Goal: Task Accomplishment & Management: Manage account settings

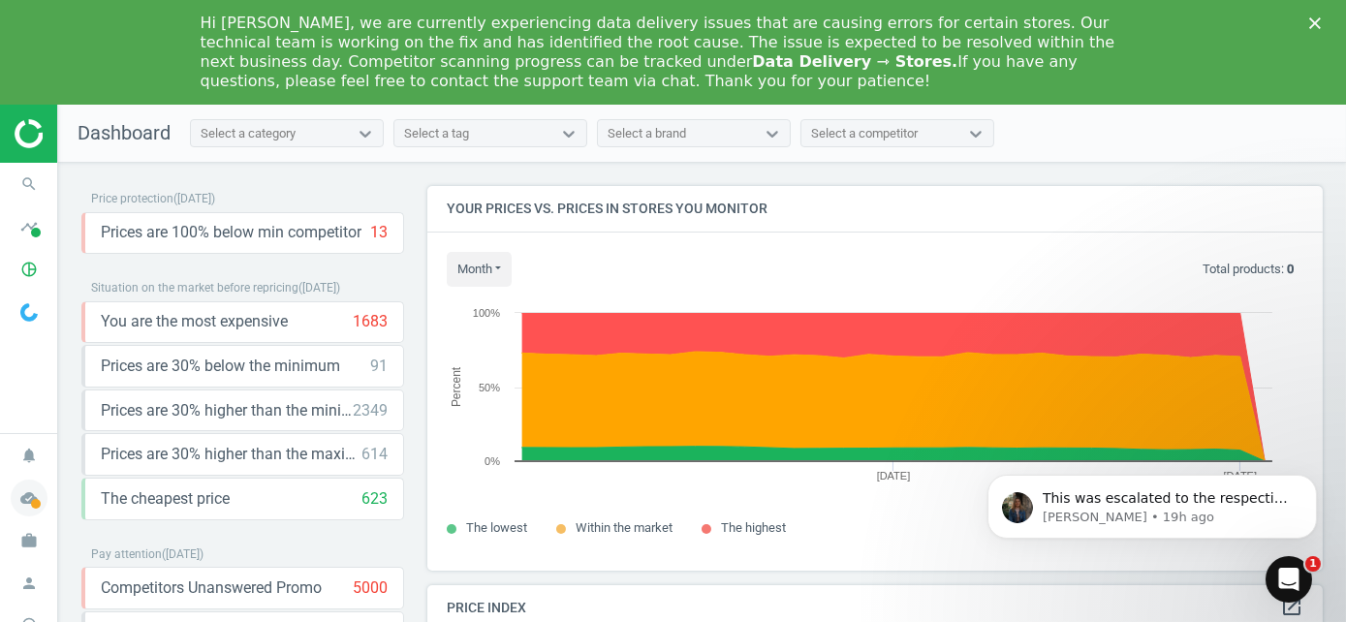
click at [36, 505] on span at bounding box center [36, 504] width 10 height 10
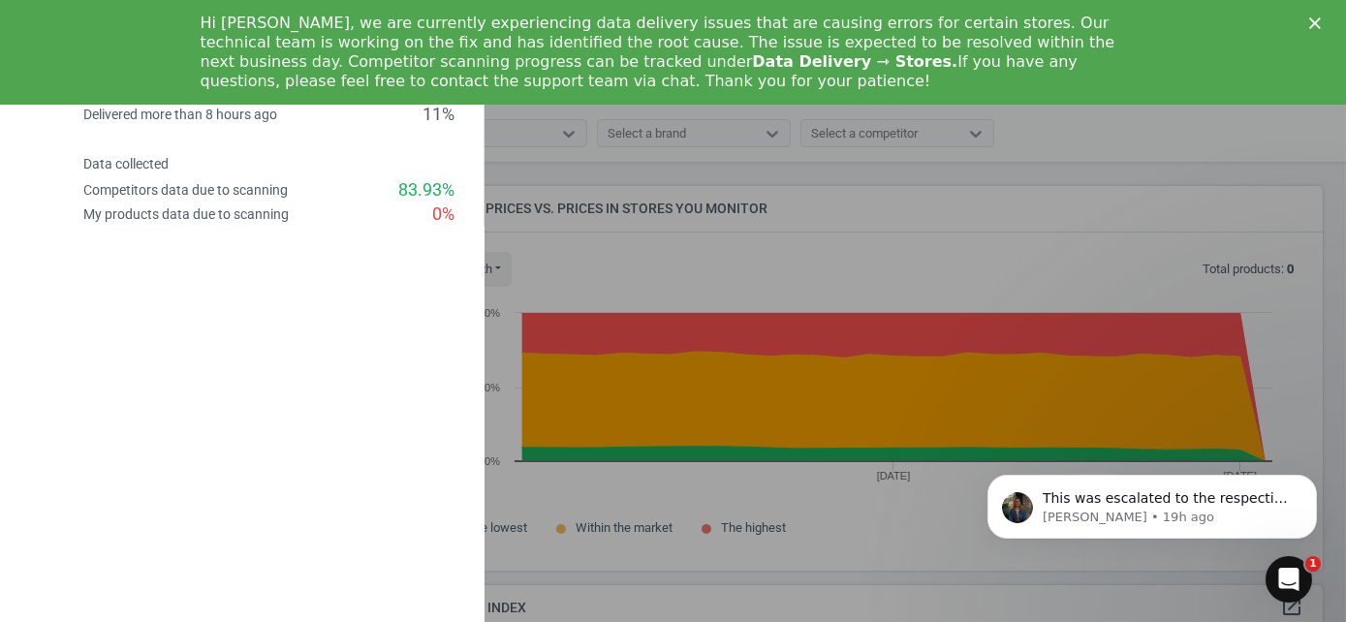
click at [877, 349] on div at bounding box center [673, 311] width 1346 height 622
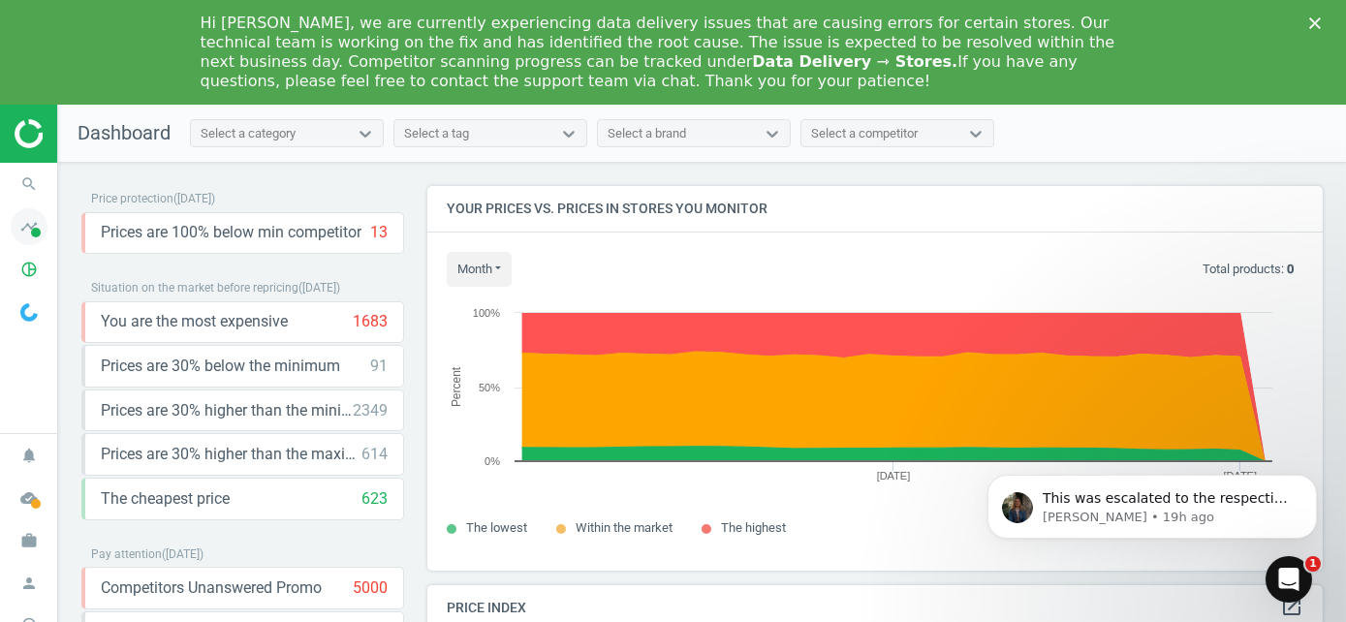
click at [43, 235] on icon "timeline" at bounding box center [29, 226] width 37 height 37
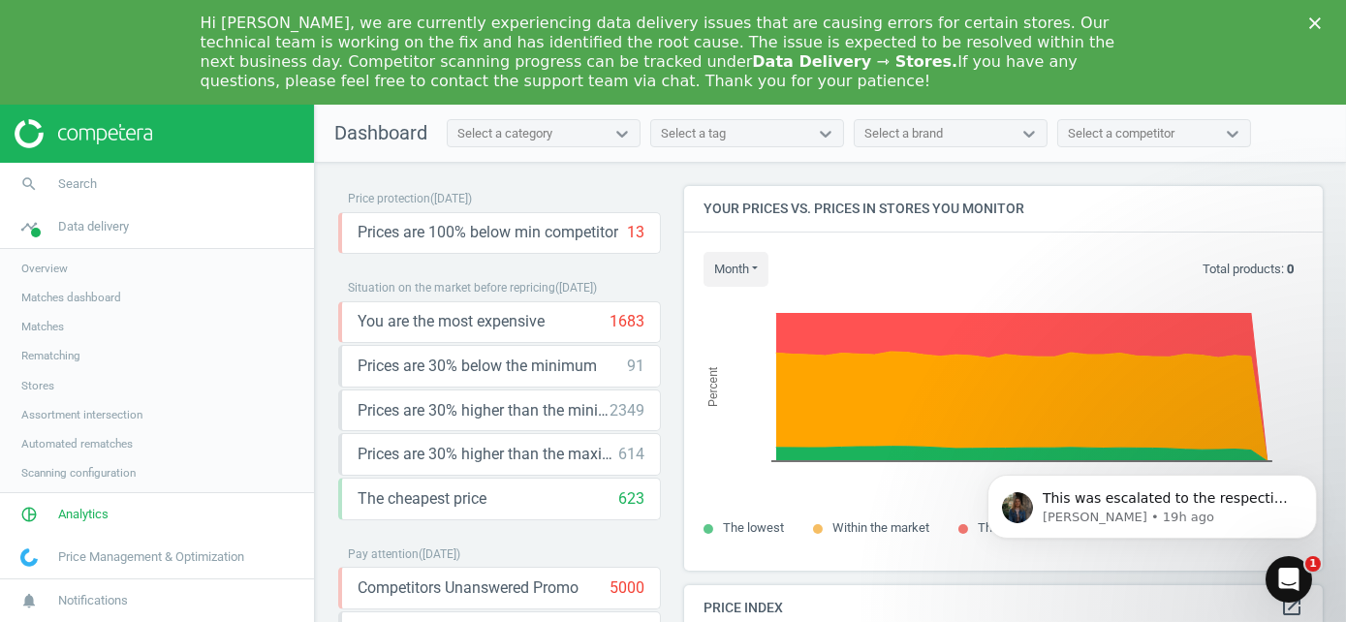
scroll to position [10, 10]
click at [43, 382] on span "Stores" at bounding box center [37, 386] width 33 height 16
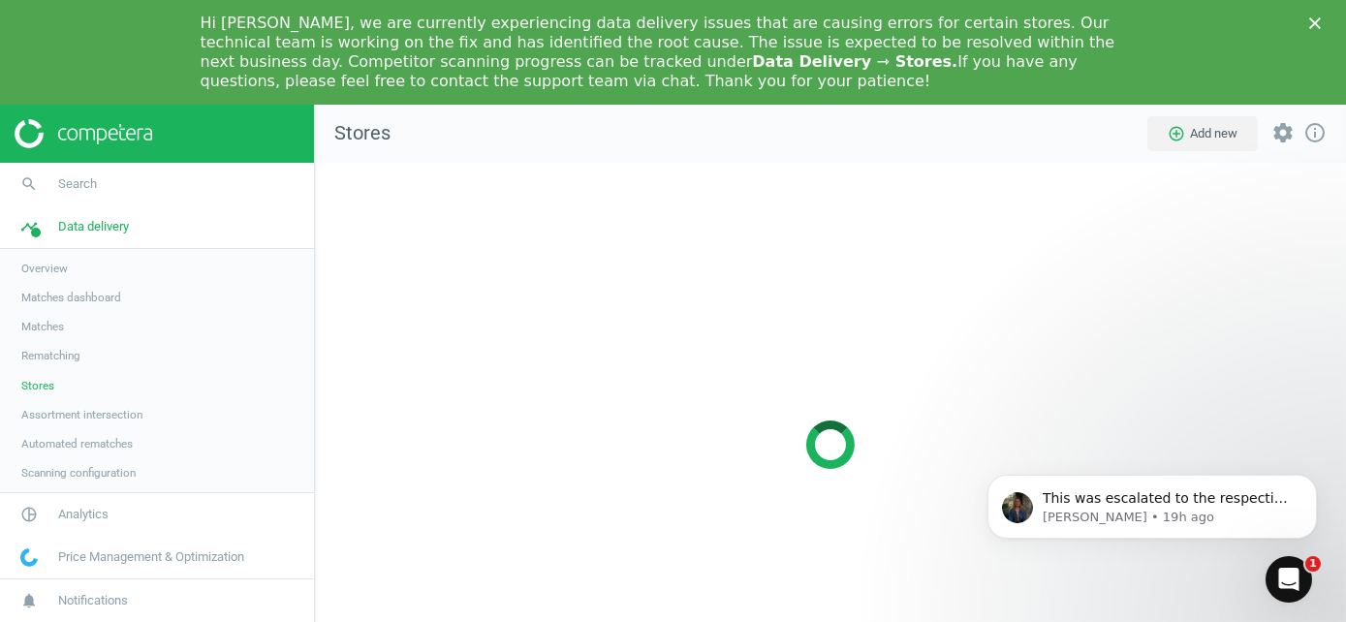
scroll to position [594, 1061]
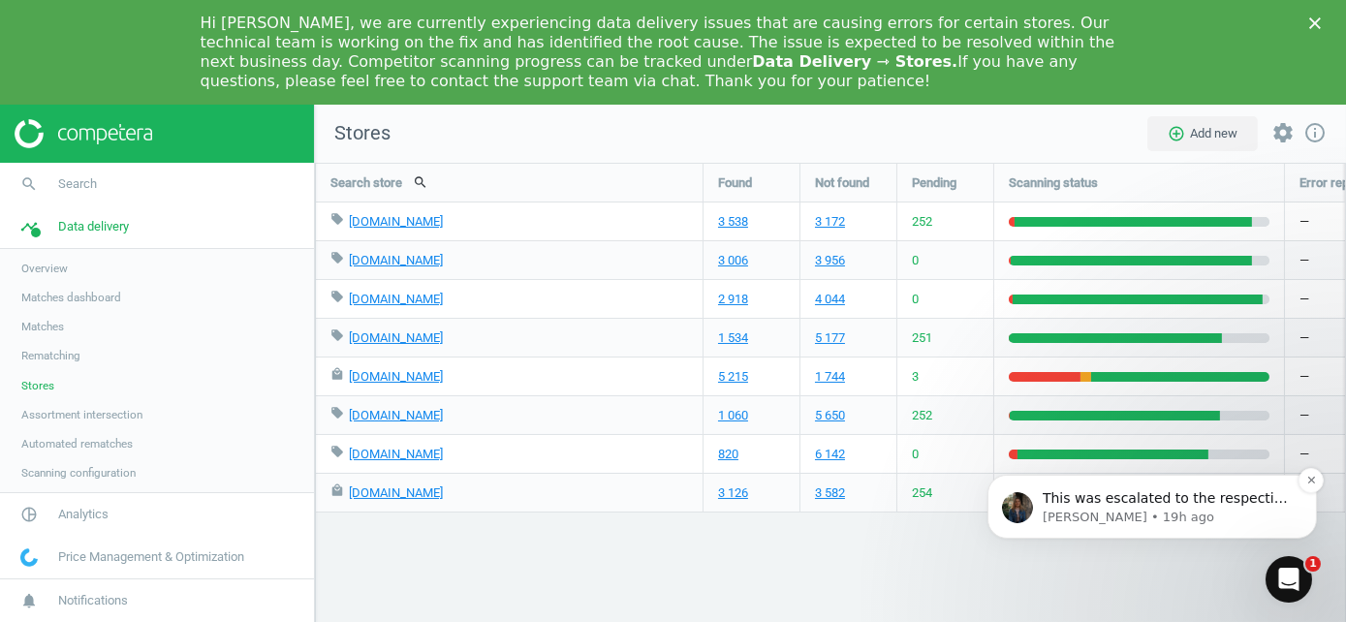
click at [1235, 507] on div "This was escalated to the respective team, I will keep you updated." at bounding box center [1167, 497] width 256 height 25
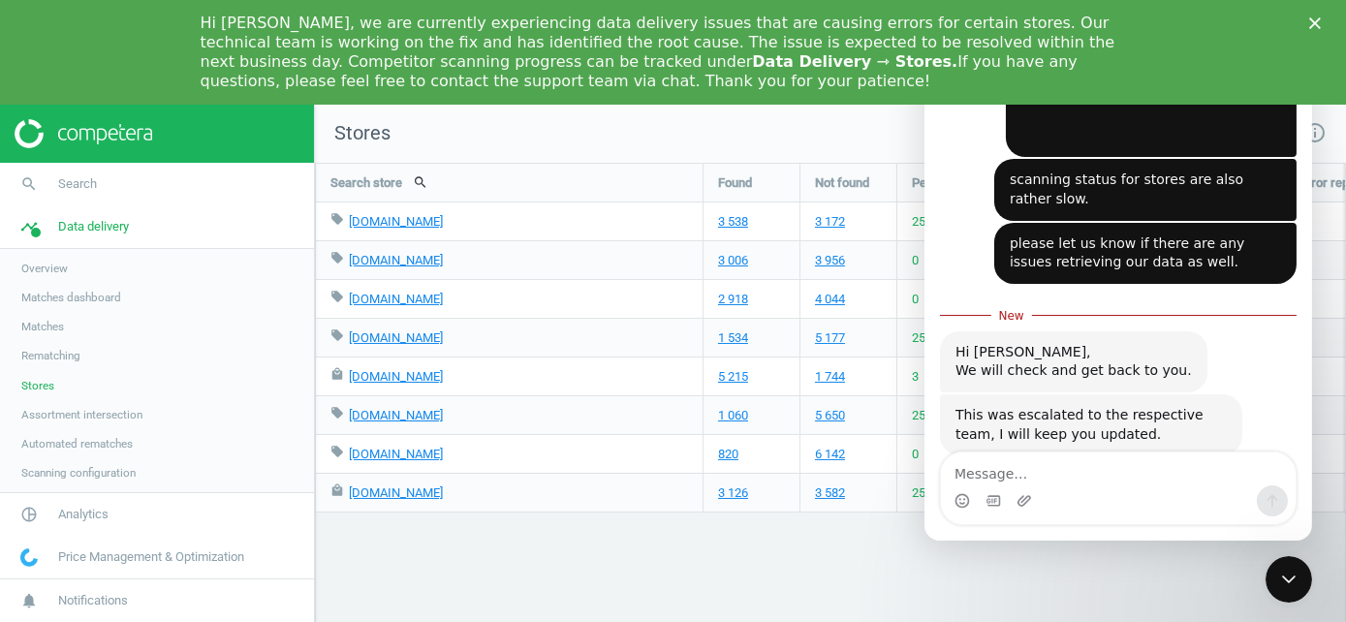
scroll to position [886, 0]
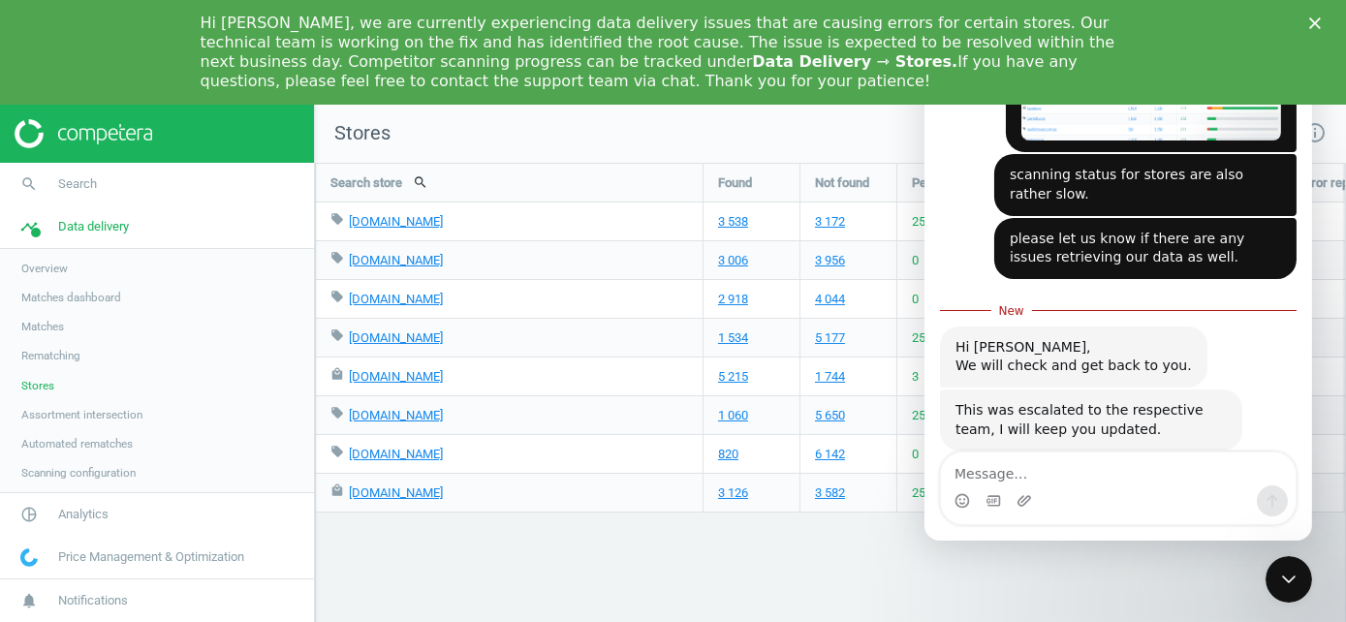
click at [1134, 488] on div "Intercom messenger" at bounding box center [1117, 500] width 355 height 31
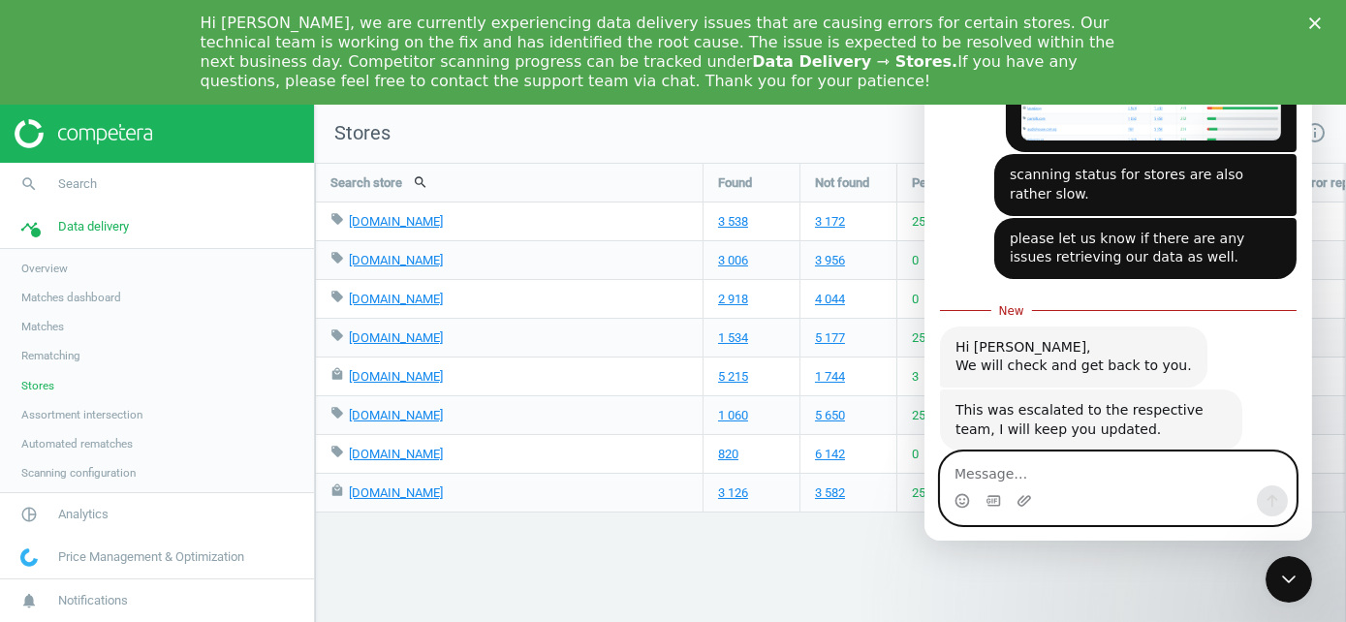
click at [1067, 467] on textarea "Message…" at bounding box center [1117, 469] width 355 height 33
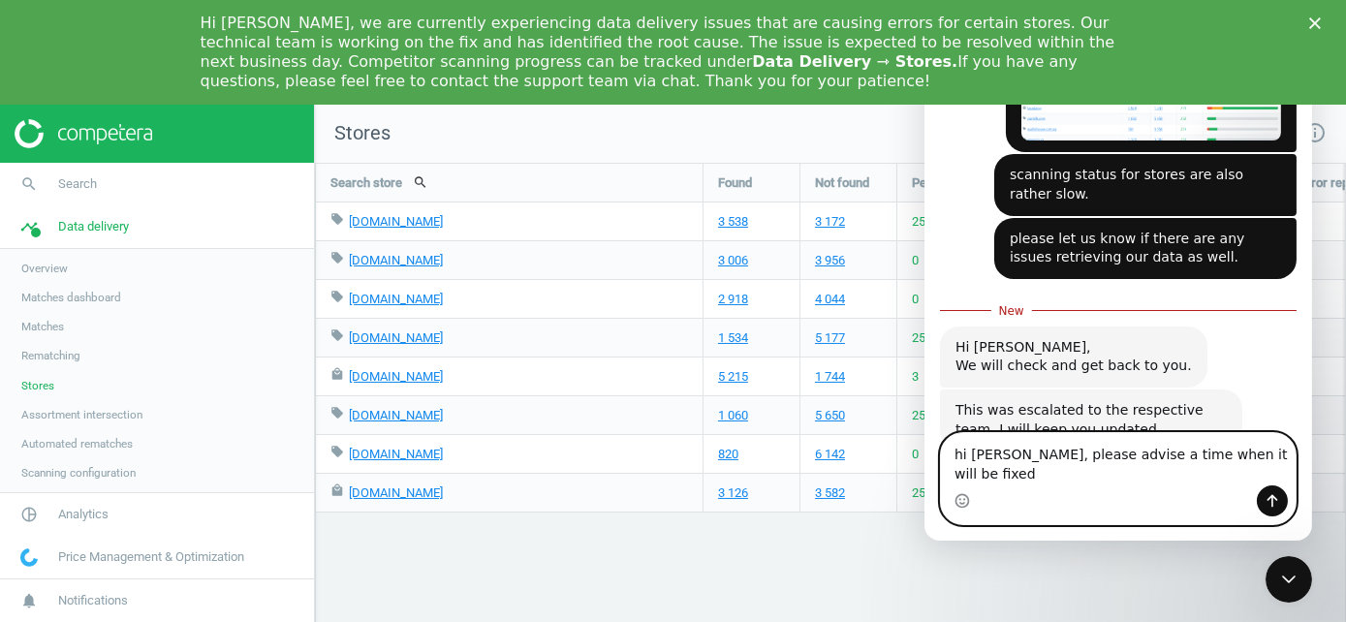
type textarea "hi kateryna, please advise a time when it will be fixed?"
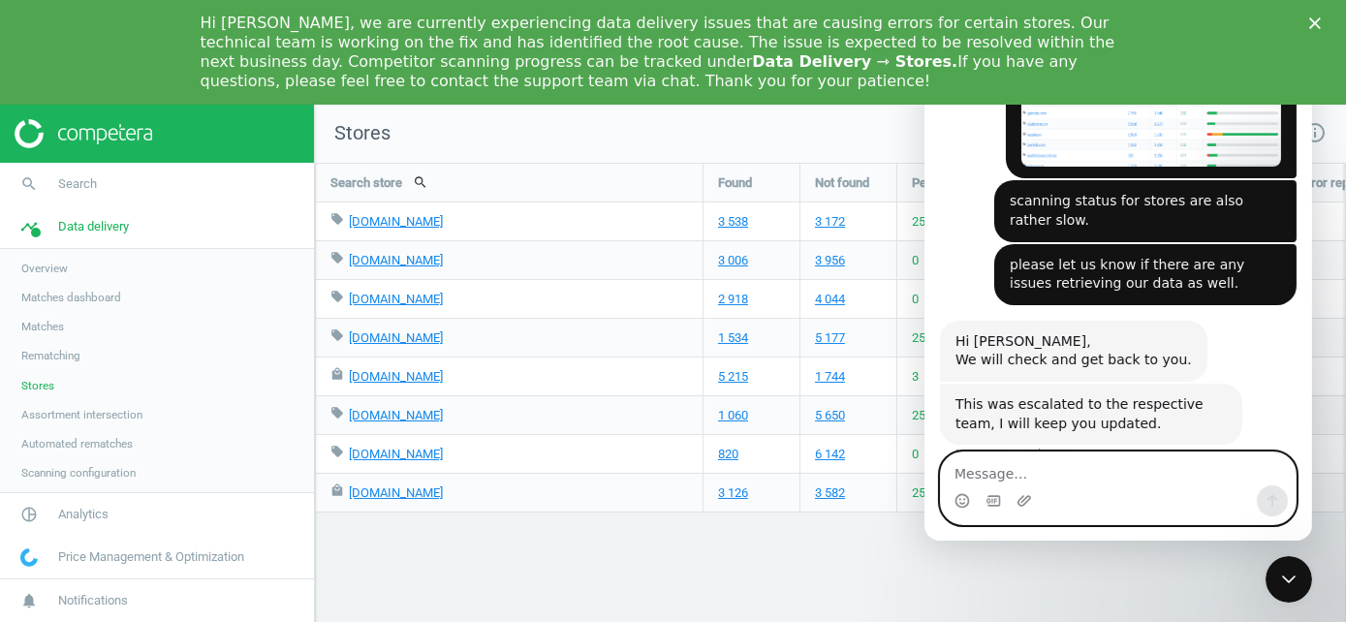
scroll to position [982, 0]
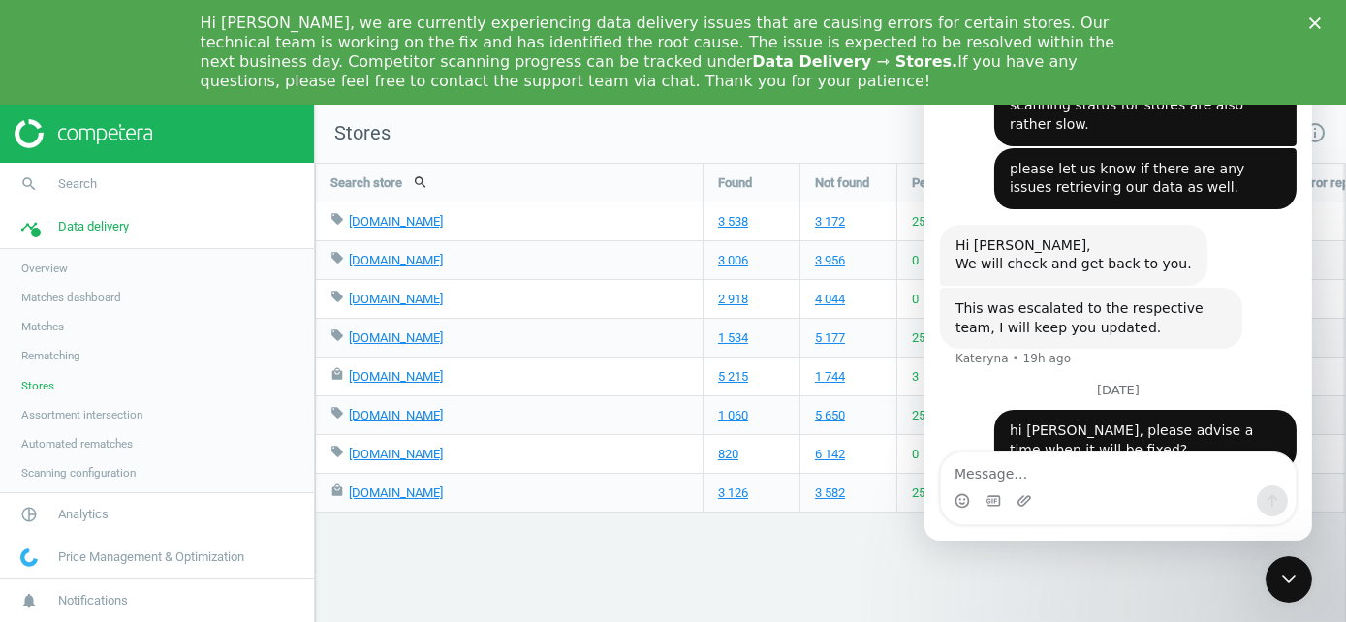
click at [1314, 20] on icon "Close" at bounding box center [1315, 23] width 12 height 12
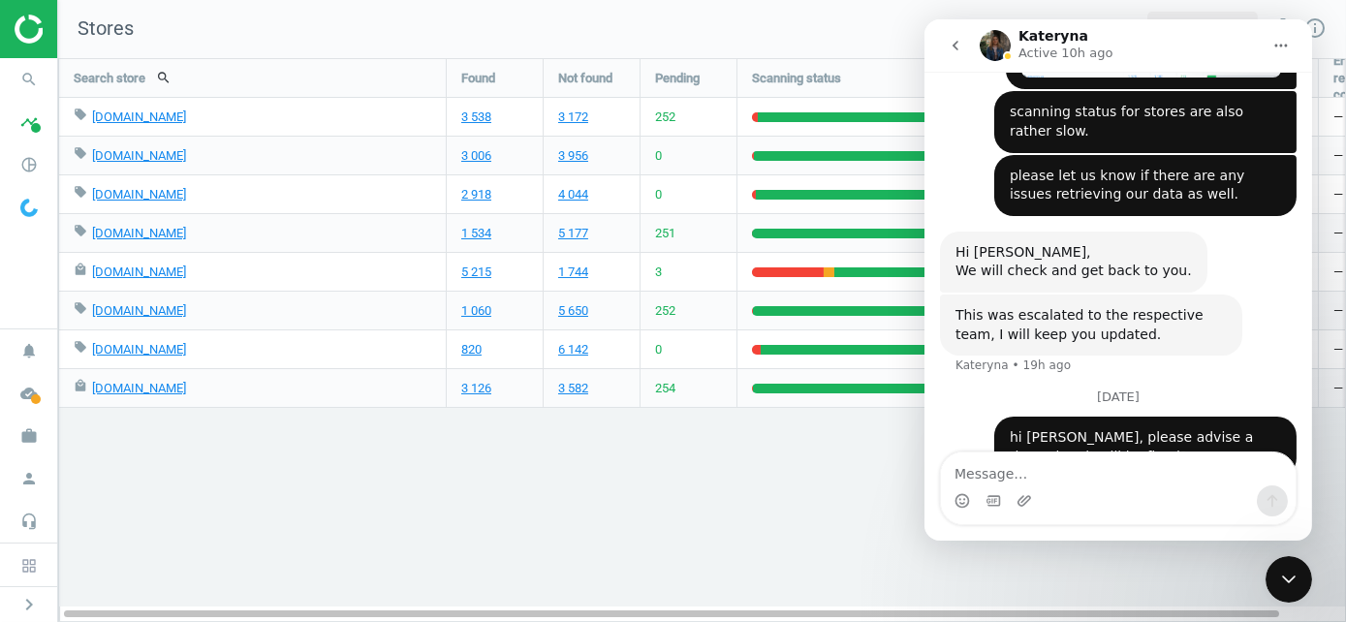
scroll to position [982, 0]
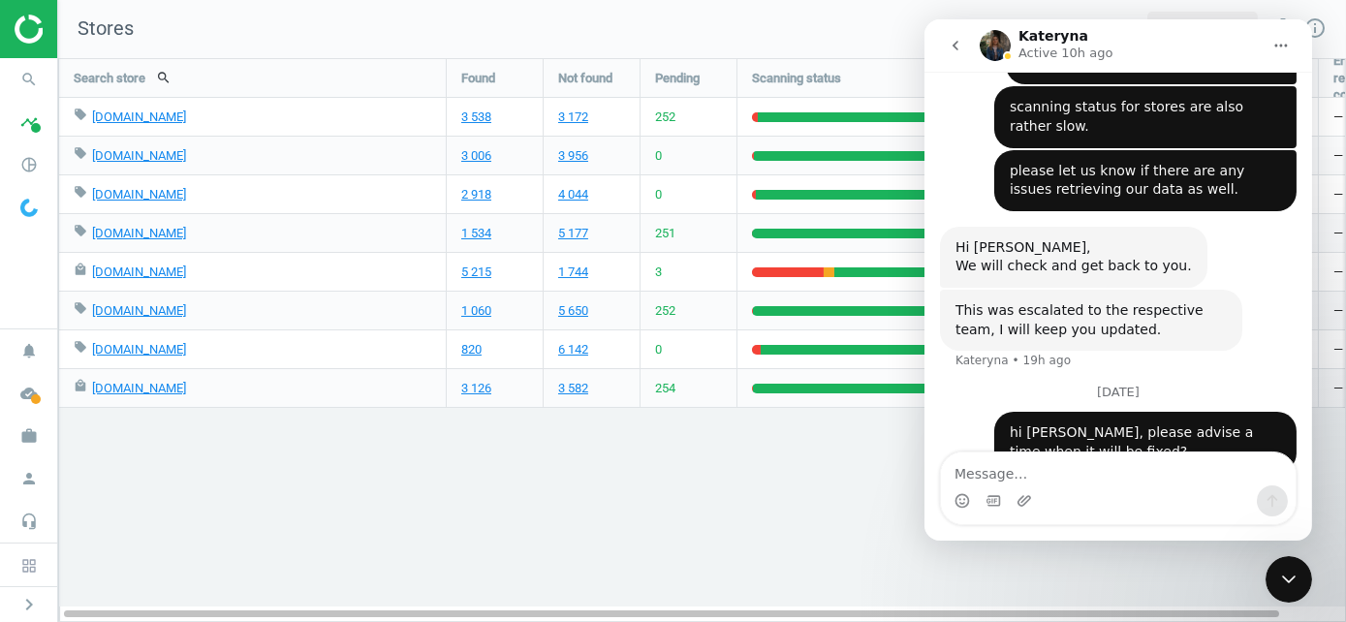
click at [1287, 572] on icon "Close Intercom Messenger" at bounding box center [1287, 578] width 23 height 23
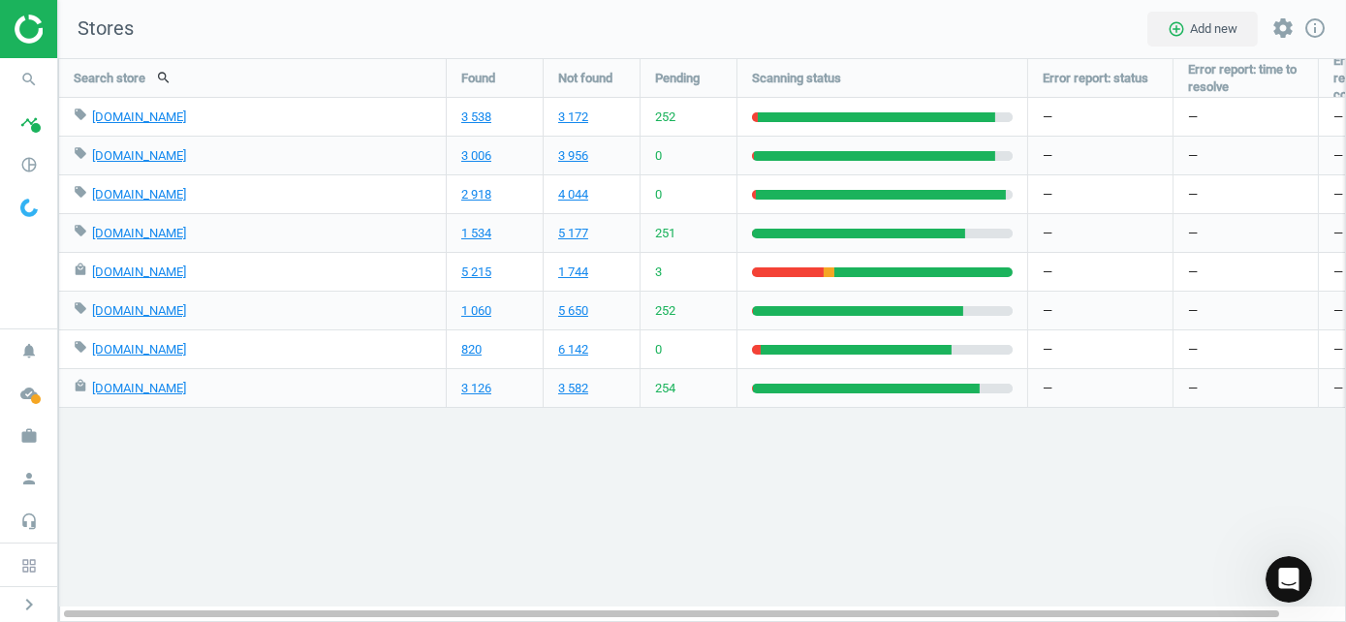
click at [47, 25] on div at bounding box center [28, 29] width 57 height 58
drag, startPoint x: 8, startPoint y: 32, endPoint x: 21, endPoint y: 29, distance: 13.9
click at [9, 32] on div at bounding box center [28, 29] width 57 height 58
click at [24, 28] on img at bounding box center [84, 29] width 138 height 29
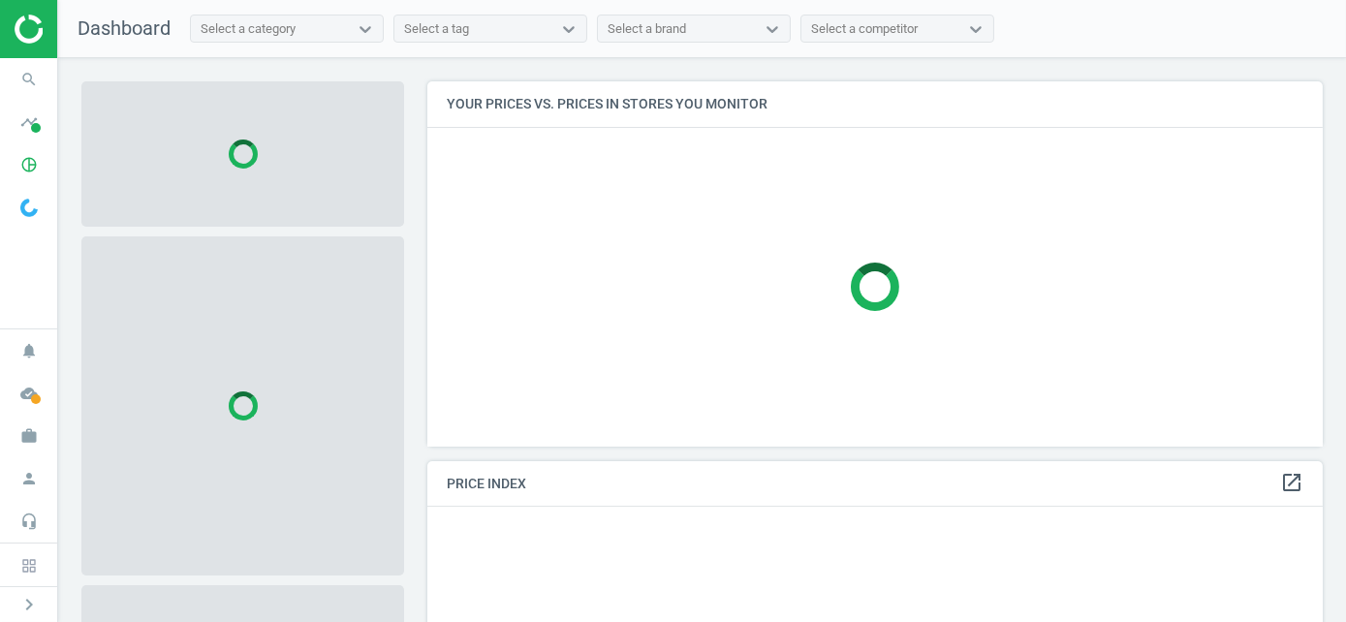
scroll to position [394, 911]
click at [39, 404] on span at bounding box center [36, 399] width 10 height 10
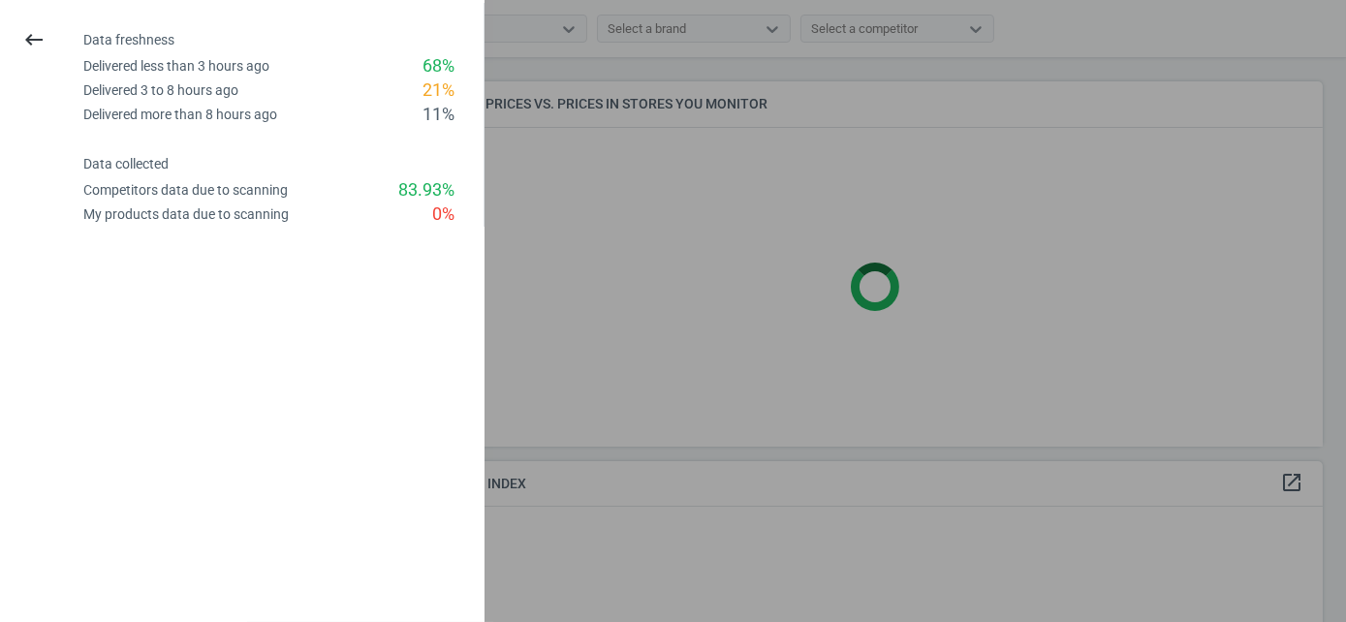
click at [970, 322] on div at bounding box center [673, 311] width 1346 height 622
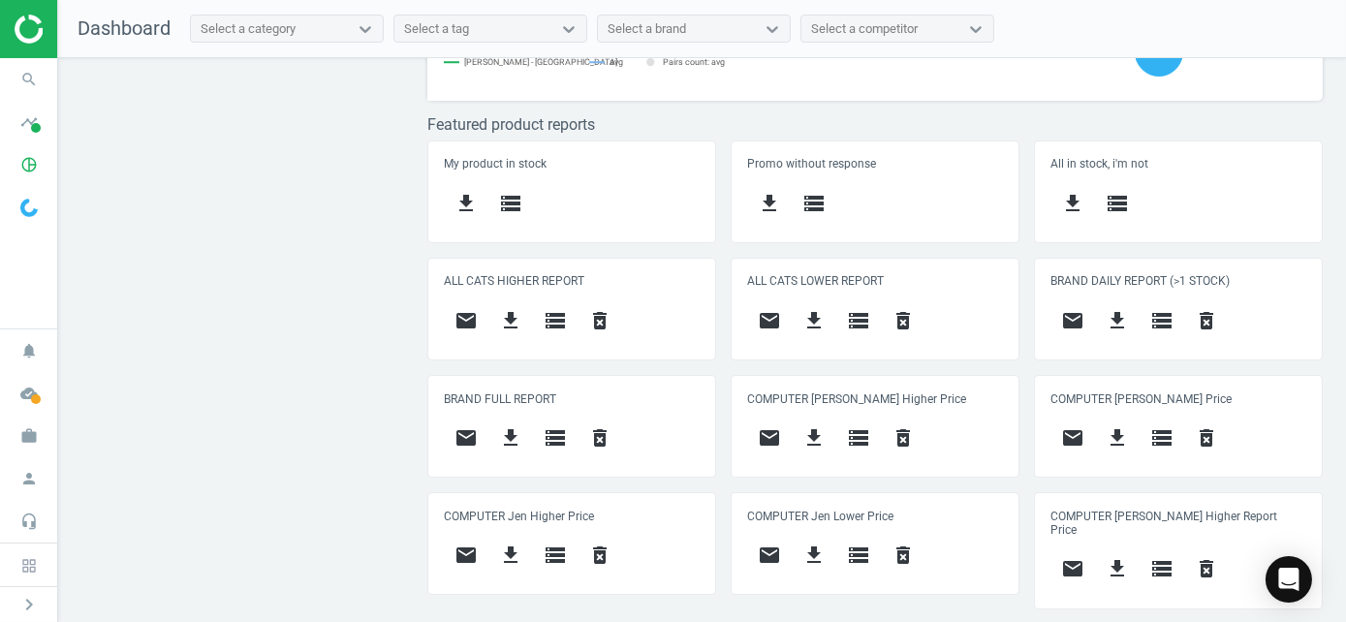
scroll to position [969, 0]
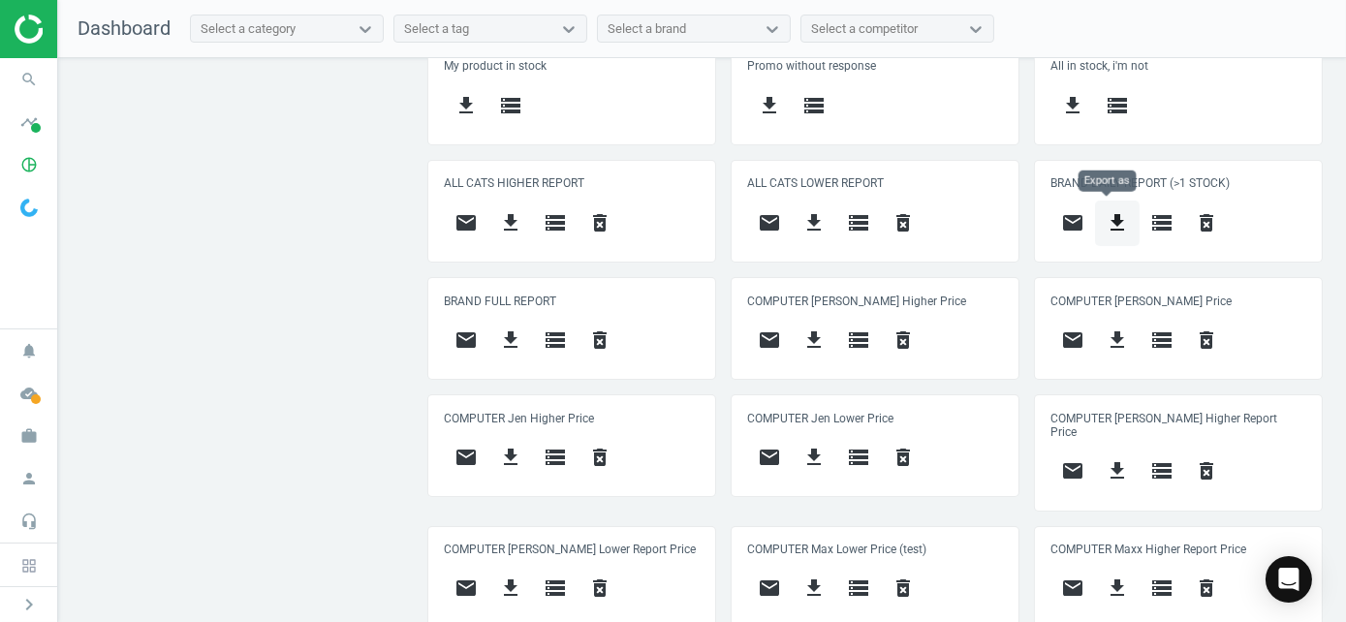
click at [1111, 211] on icon "get_app" at bounding box center [1117, 222] width 23 height 23
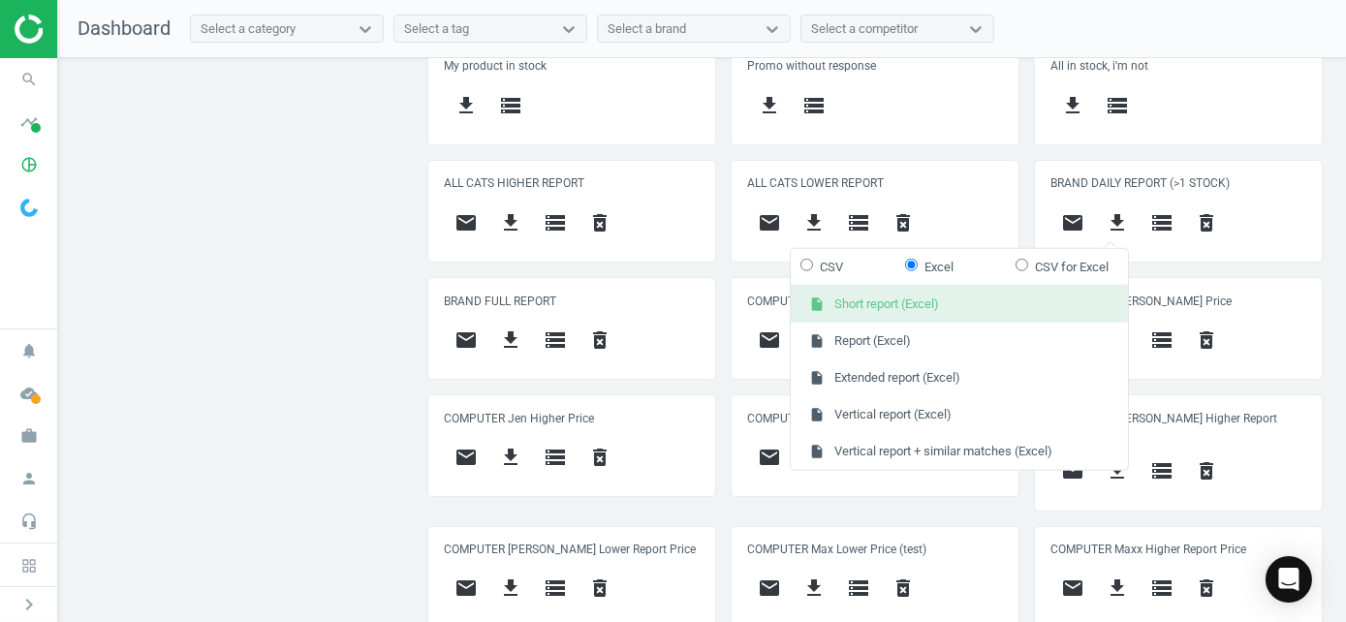
click at [940, 297] on button "insert_drive_file Short report (Excel)" at bounding box center [959, 304] width 337 height 37
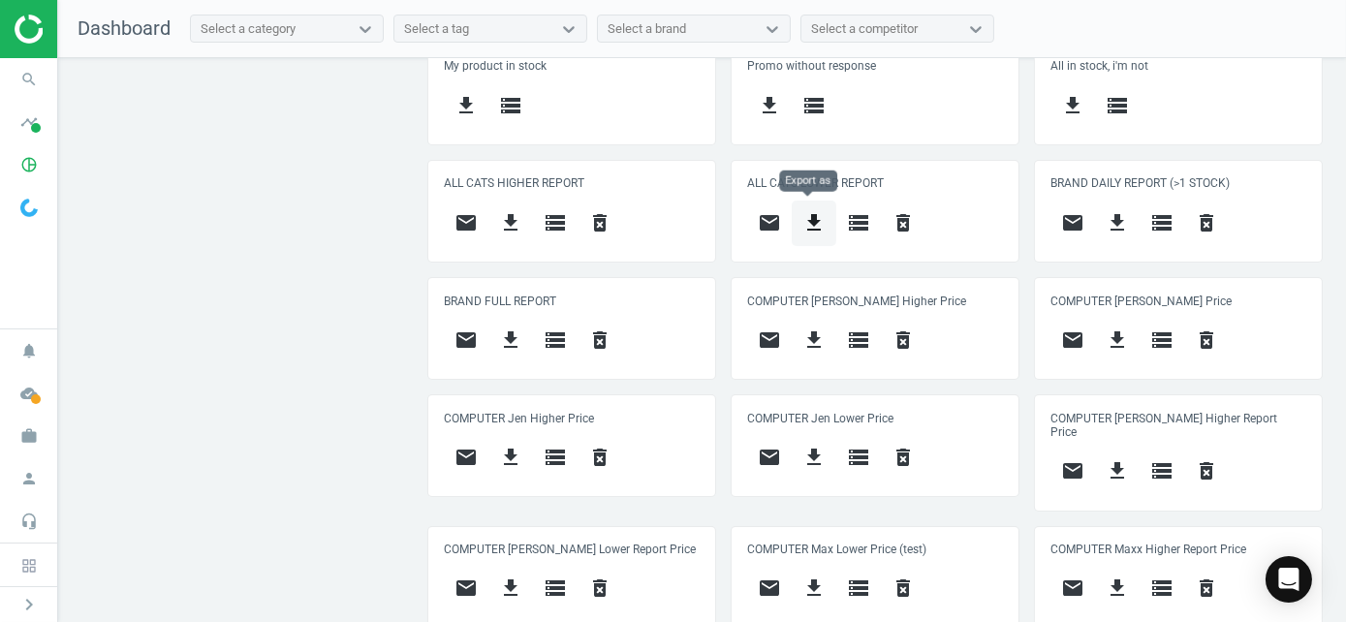
click at [818, 232] on button "get_app" at bounding box center [814, 224] width 45 height 46
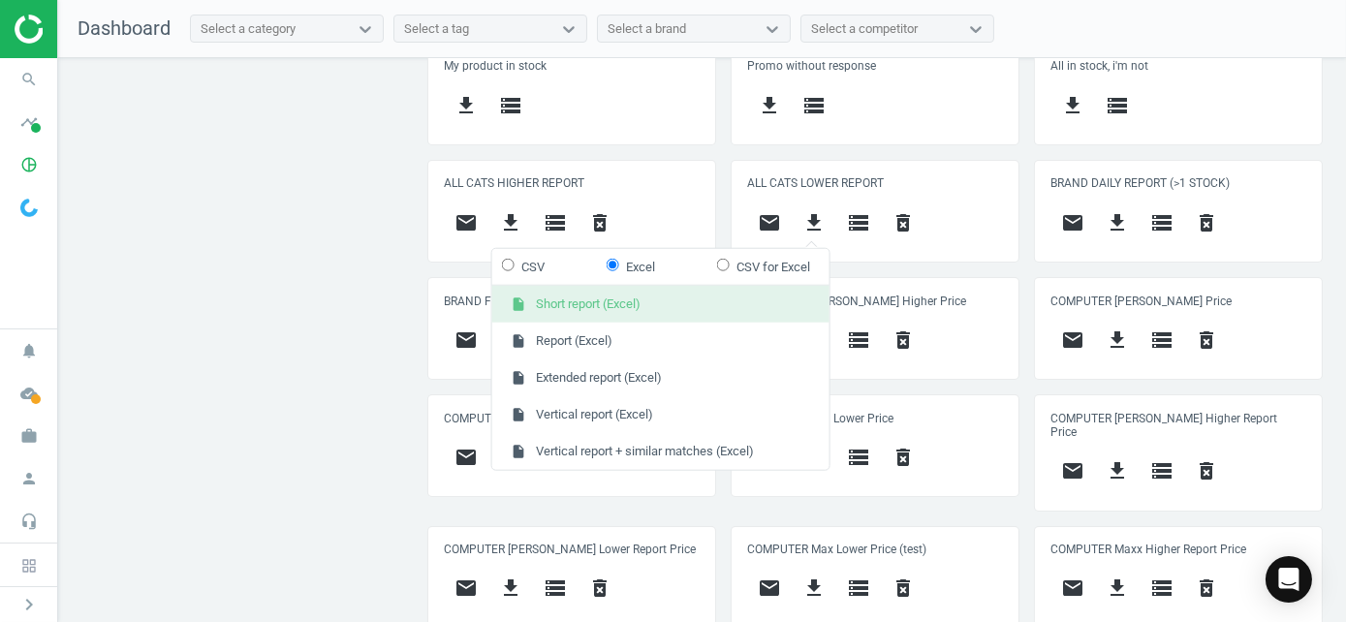
click at [714, 296] on button "insert_drive_file Short report (Excel)" at bounding box center [660, 304] width 337 height 37
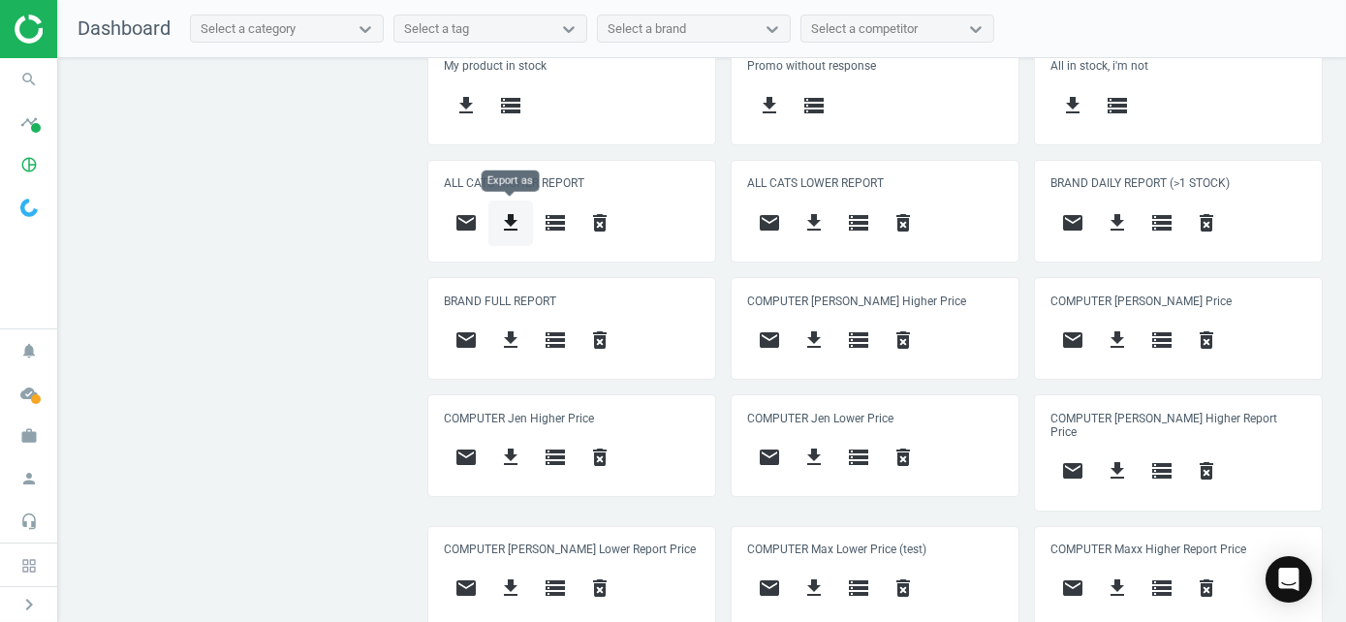
click at [499, 219] on icon "get_app" at bounding box center [510, 222] width 23 height 23
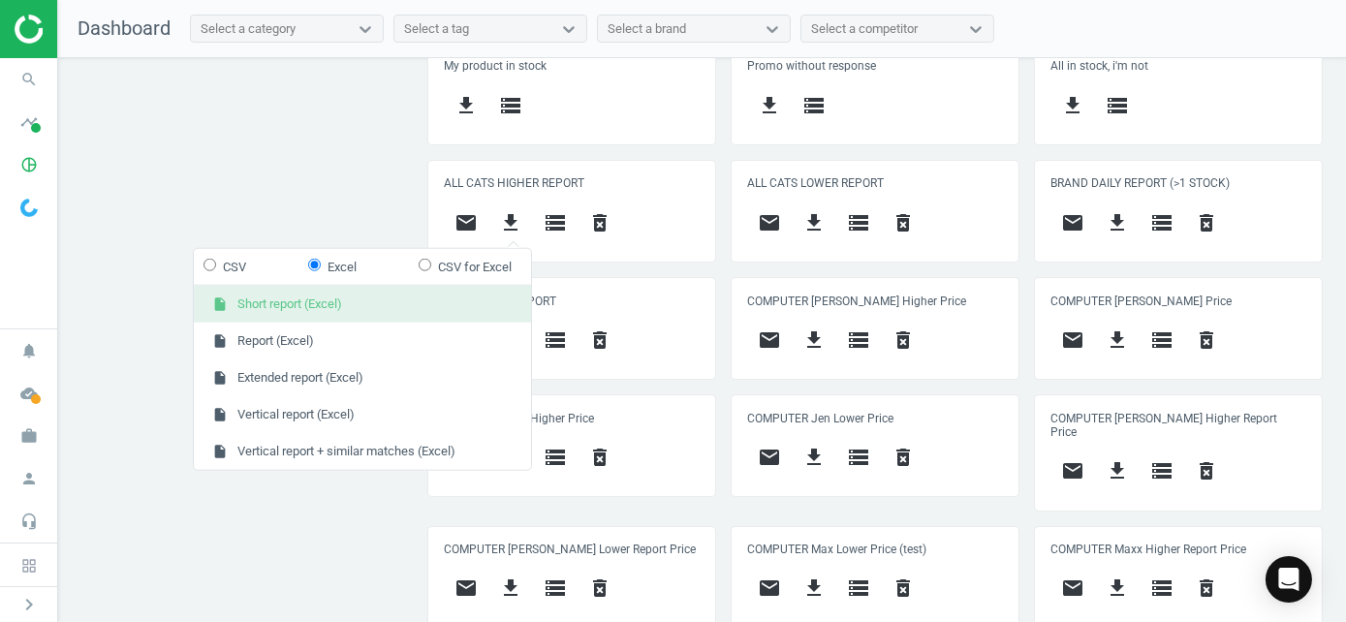
click at [388, 312] on button "insert_drive_file Short report (Excel)" at bounding box center [362, 304] width 337 height 37
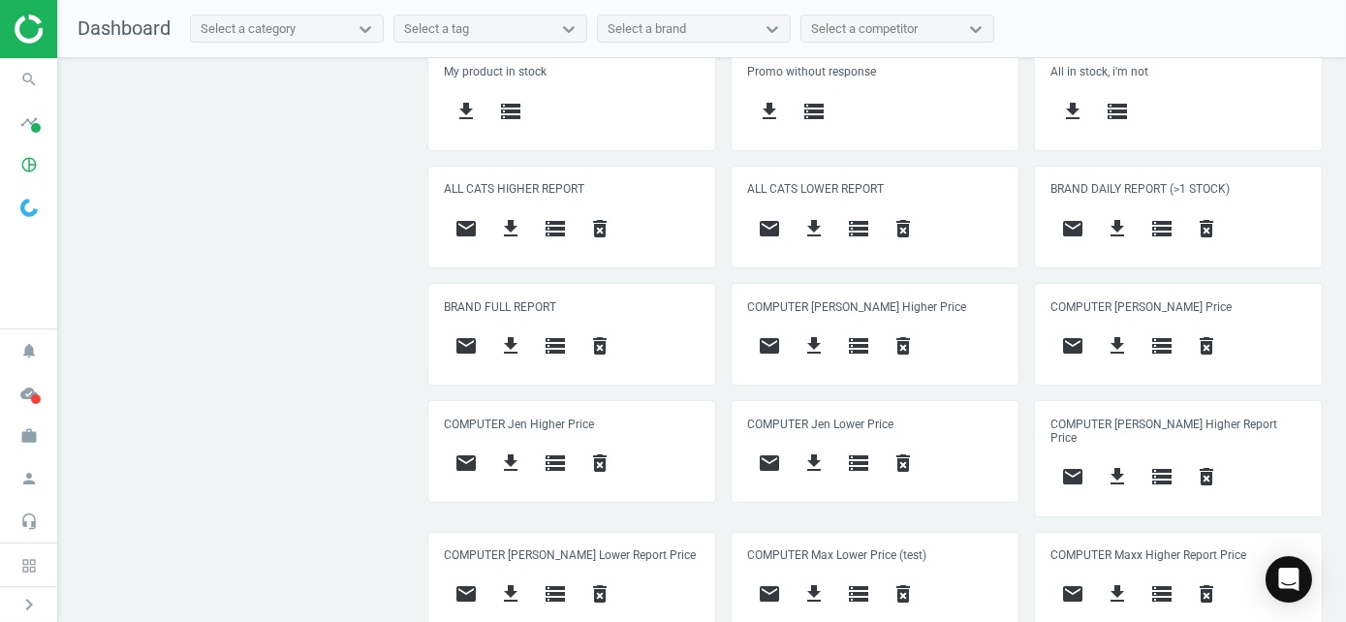
scroll to position [1066, 0]
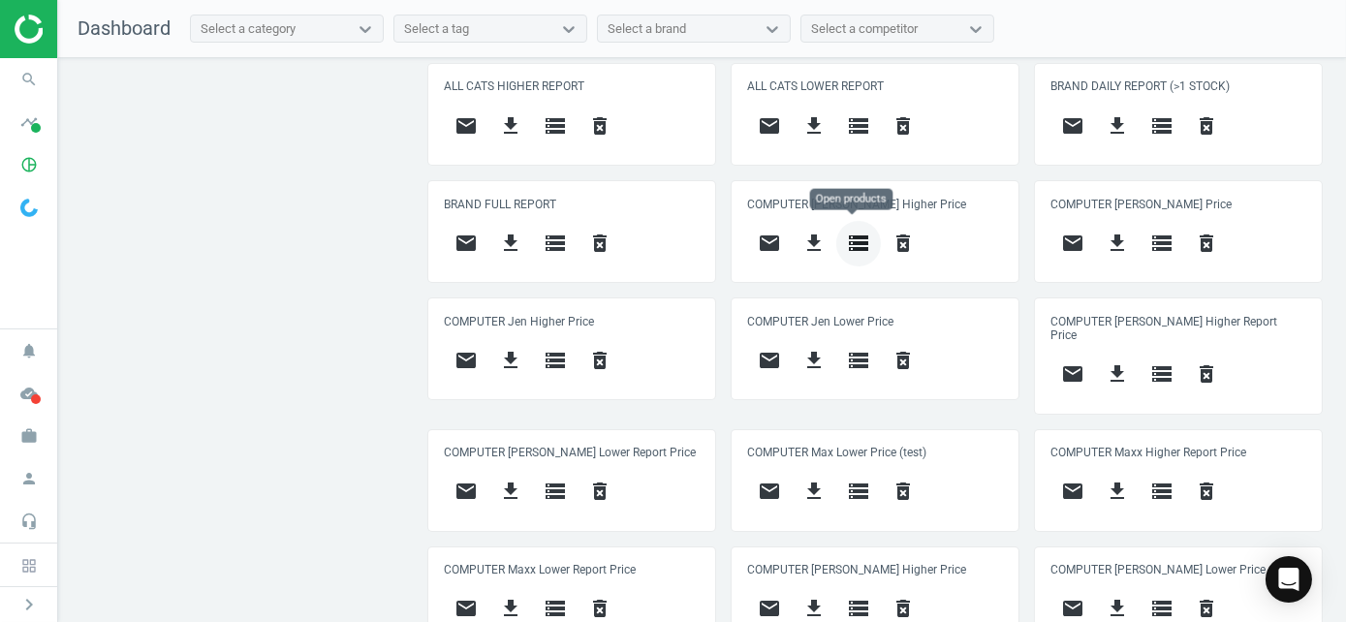
click at [853, 243] on icon "storage" at bounding box center [858, 243] width 23 height 23
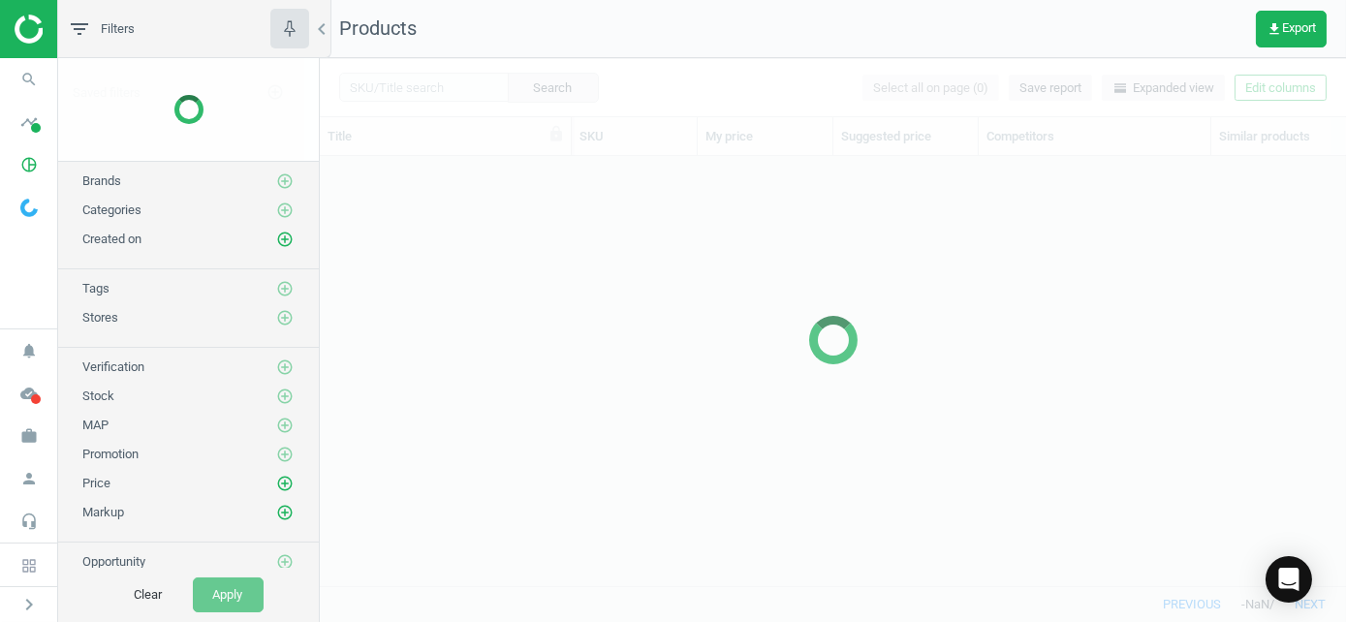
scroll to position [400, 1012]
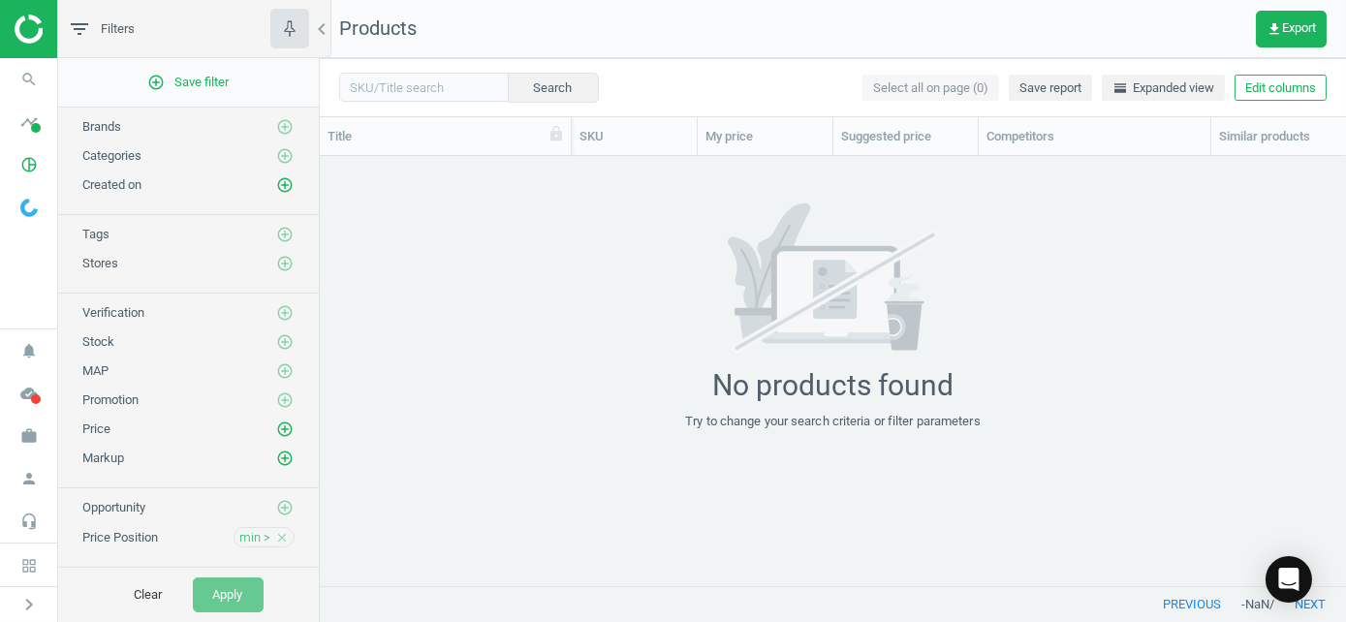
click at [30, 27] on img at bounding box center [84, 29] width 138 height 29
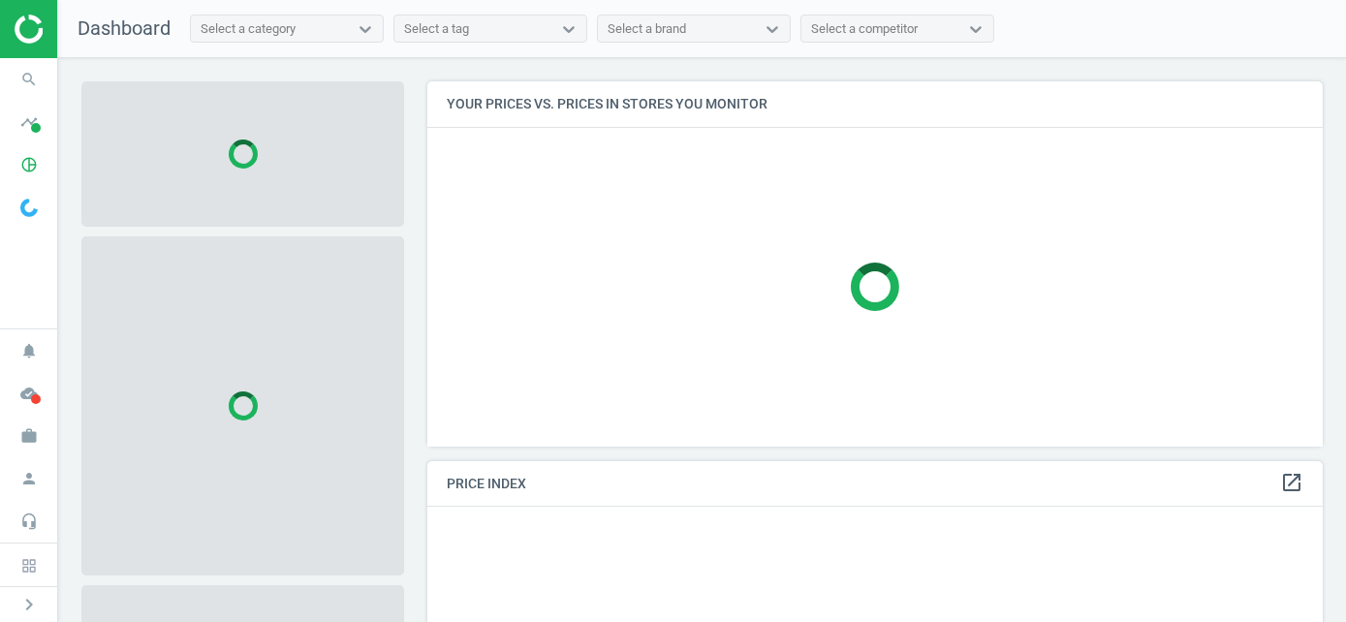
scroll to position [394, 911]
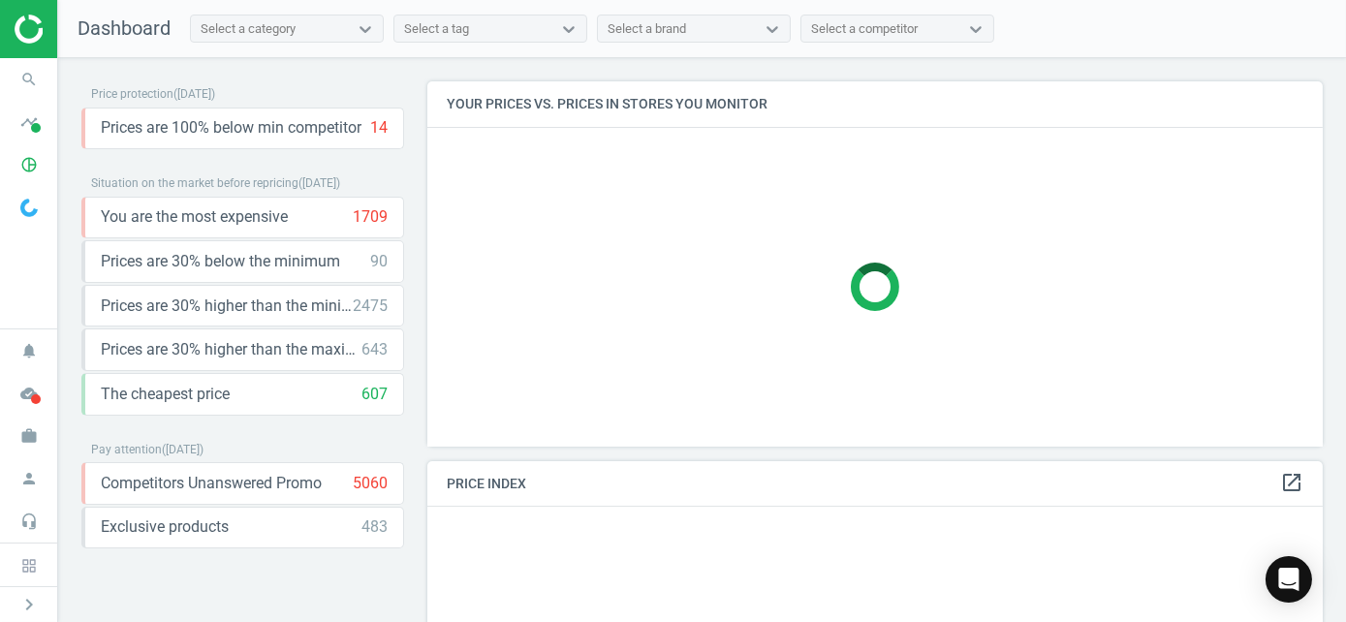
click at [795, 341] on div at bounding box center [874, 287] width 895 height 319
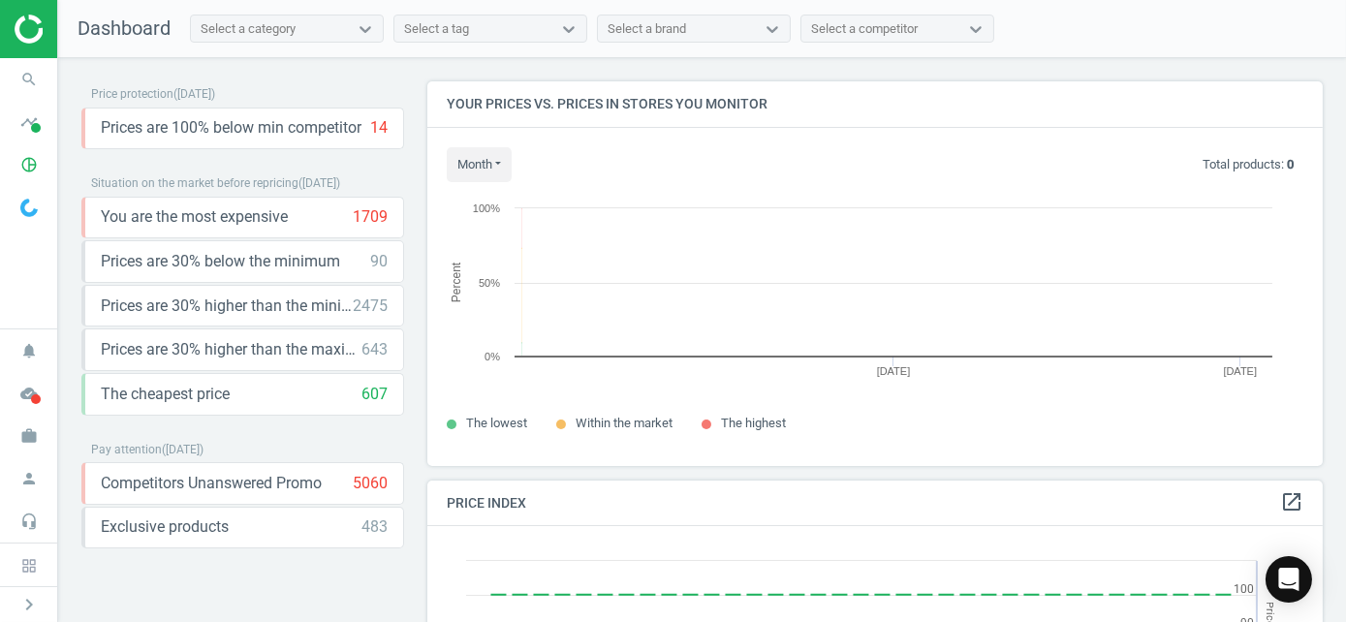
scroll to position [413, 911]
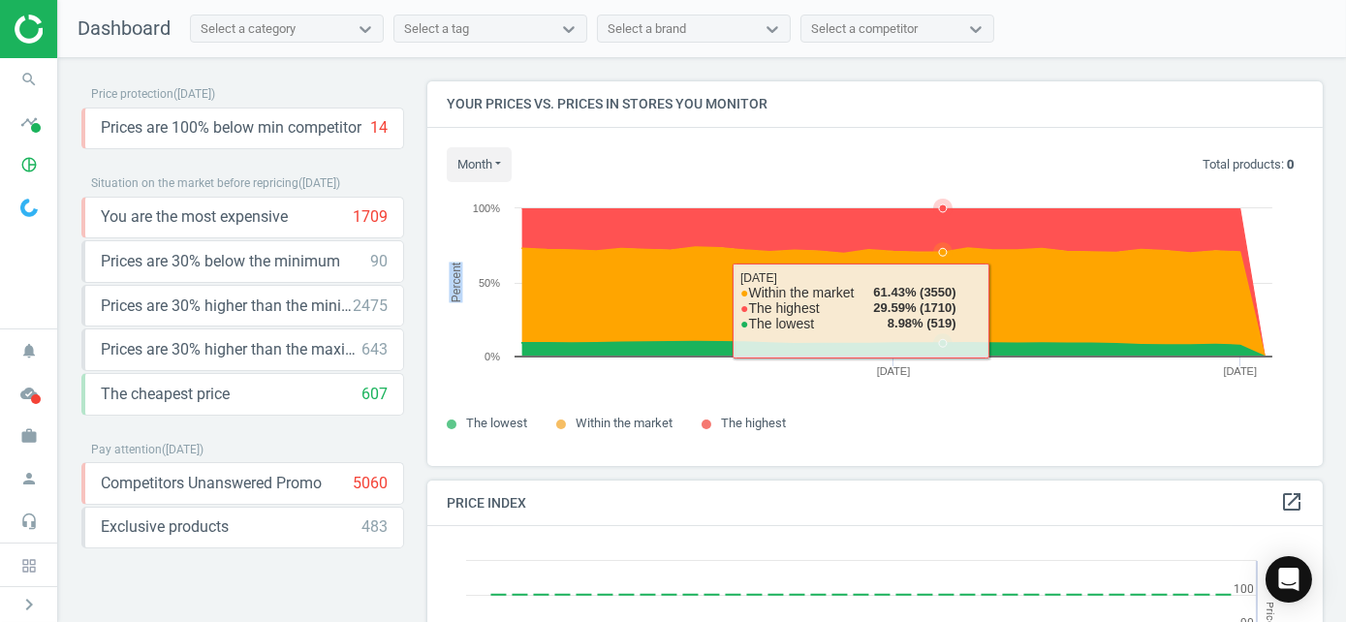
drag, startPoint x: 1276, startPoint y: 167, endPoint x: 955, endPoint y: 318, distance: 354.6
click at [944, 317] on div "month [DATE] Last 30 days Total products: 0 Created with Highcharts 6.2.0 Perce…" at bounding box center [874, 297] width 895 height 338
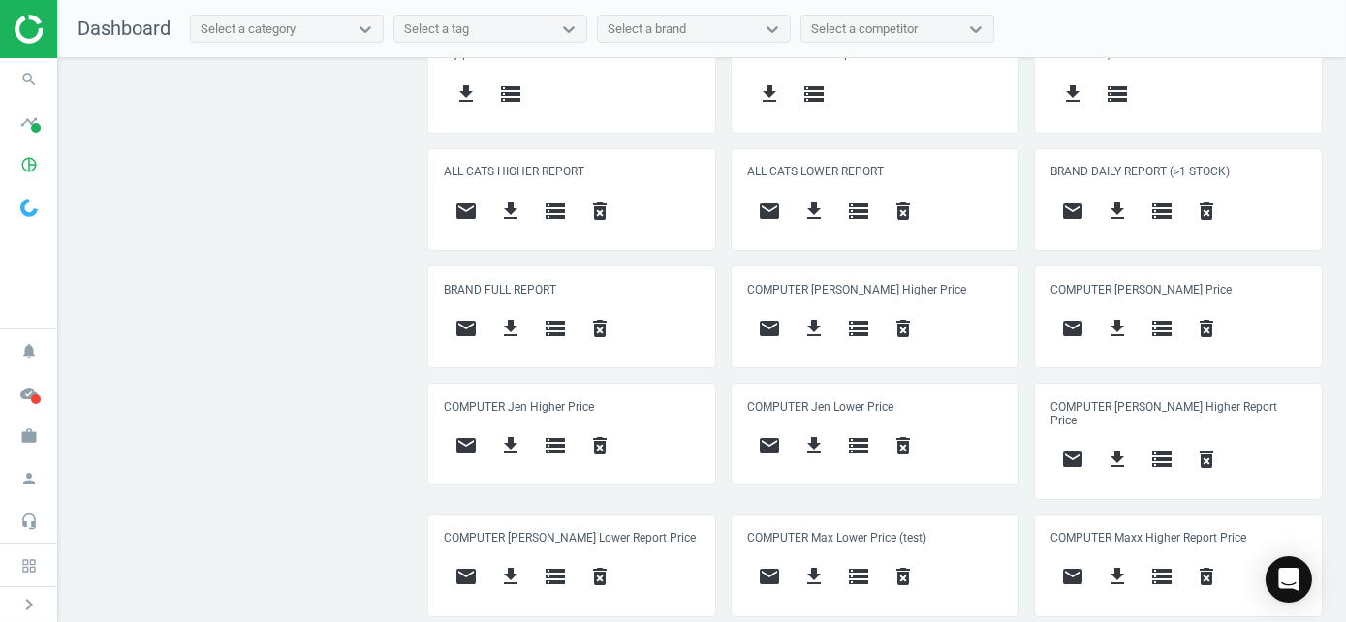
scroll to position [1066, 0]
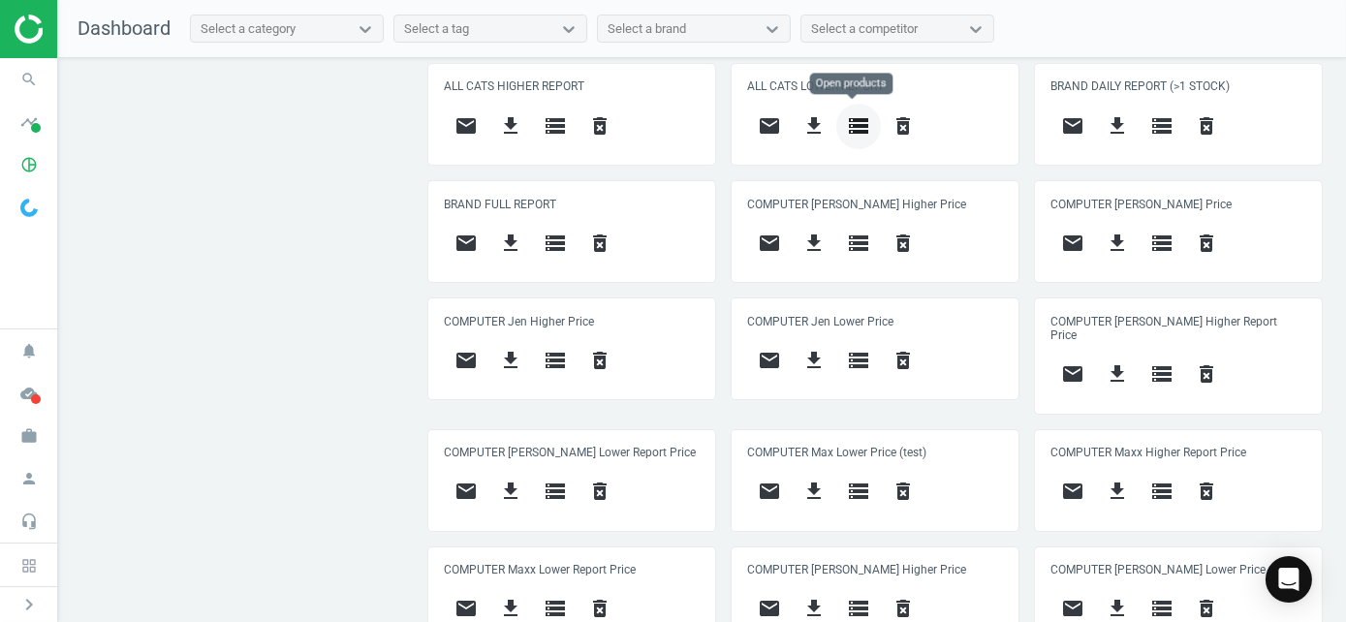
click at [852, 123] on icon "storage" at bounding box center [858, 125] width 23 height 23
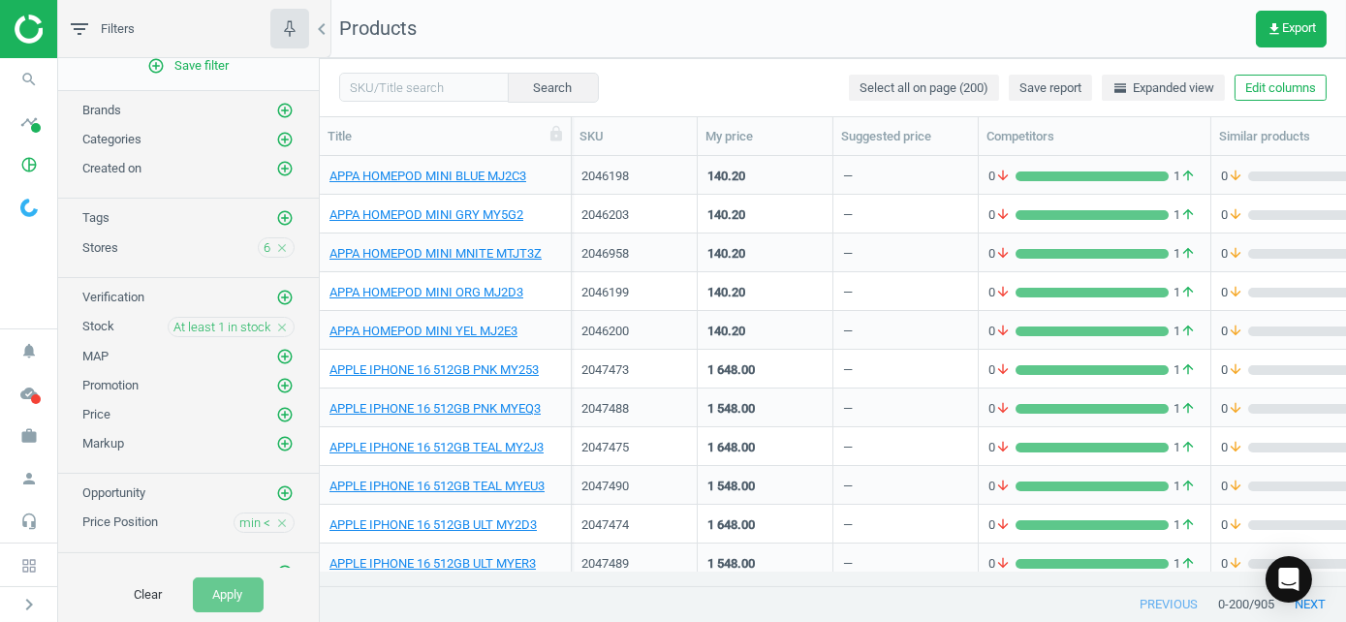
scroll to position [20, 0]
drag, startPoint x: 418, startPoint y: 24, endPoint x: 438, endPoint y: 23, distance: 20.4
click at [418, 24] on nav "Products get_app Export" at bounding box center [833, 29] width 1026 height 58
click at [1044, 93] on span "Save report" at bounding box center [1050, 87] width 62 height 17
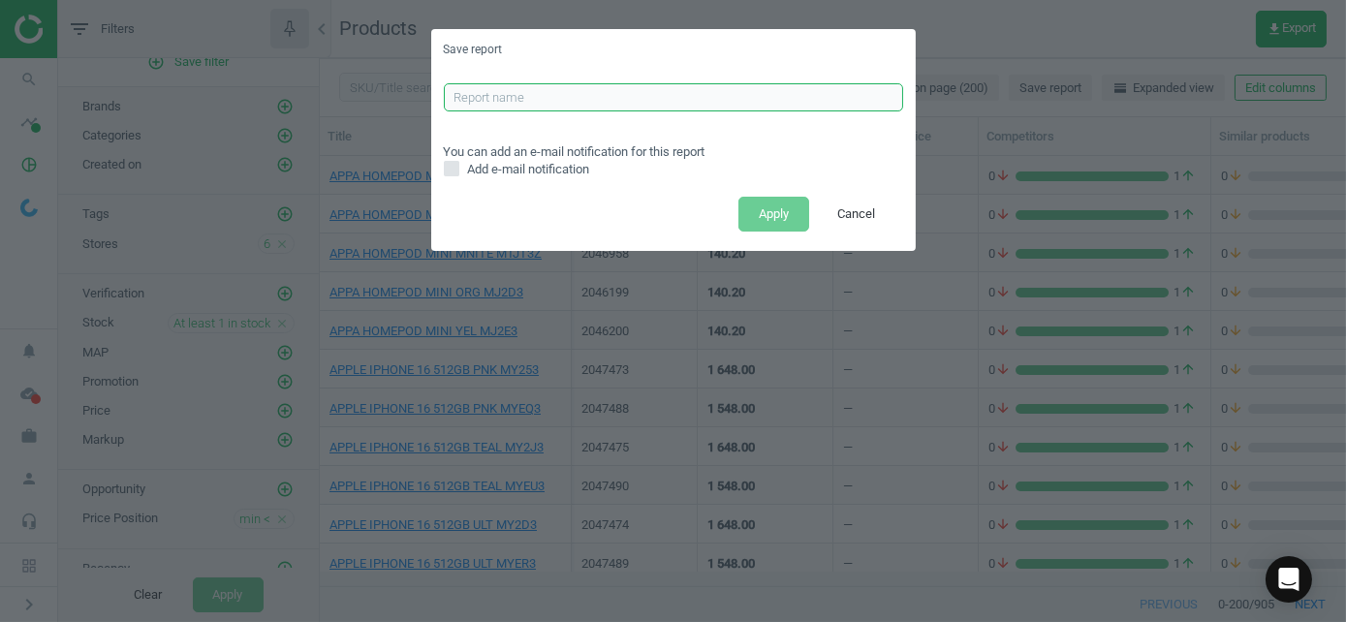
click at [656, 105] on input "text" at bounding box center [673, 97] width 459 height 29
type input "test1"
click at [752, 205] on button "Apply" at bounding box center [773, 214] width 71 height 35
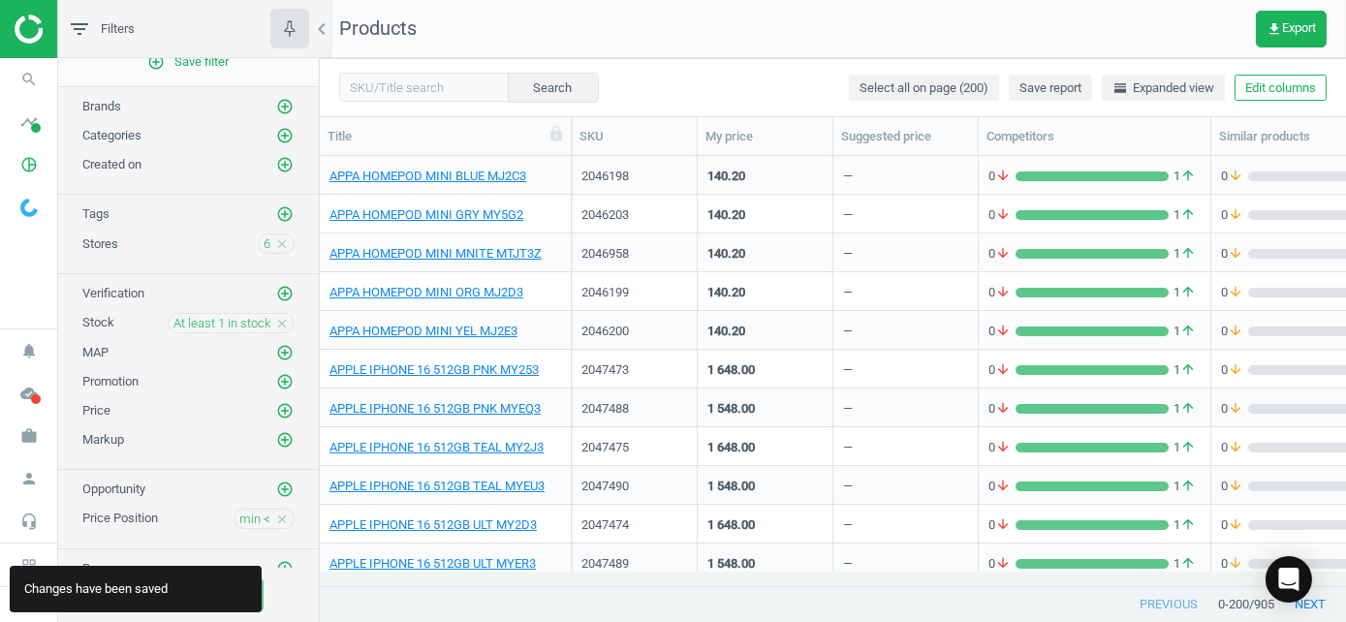
click at [21, 31] on img at bounding box center [84, 29] width 138 height 29
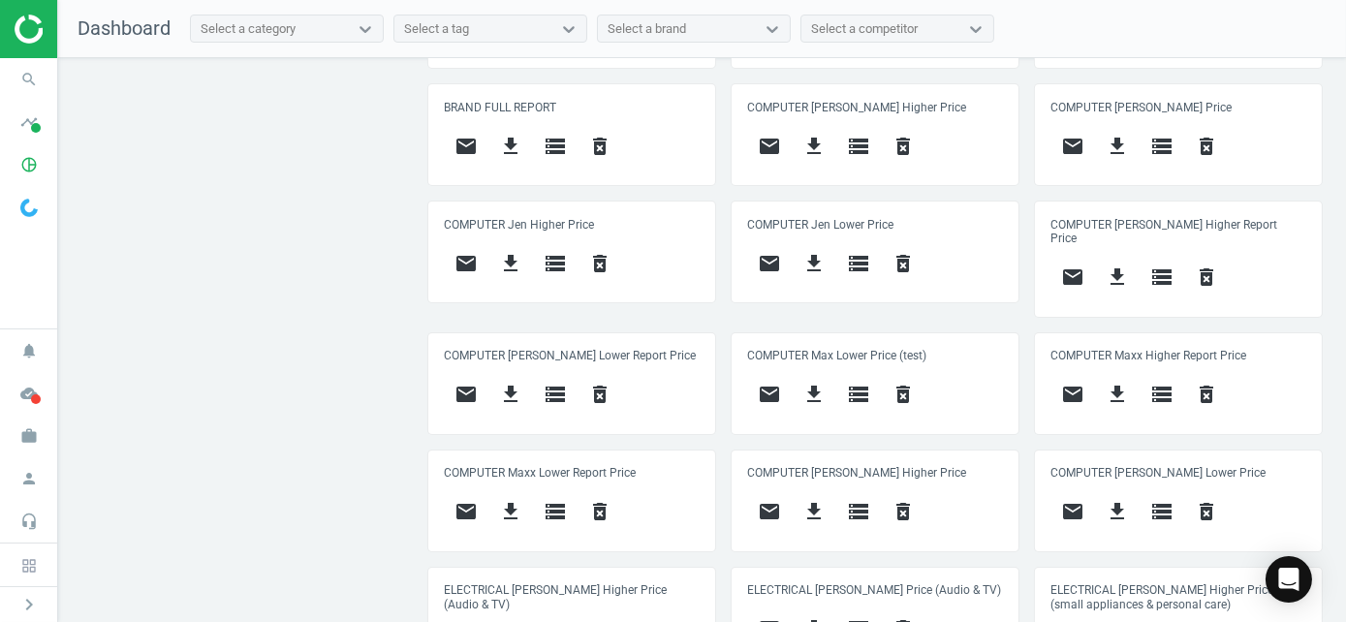
scroll to position [1442, 0]
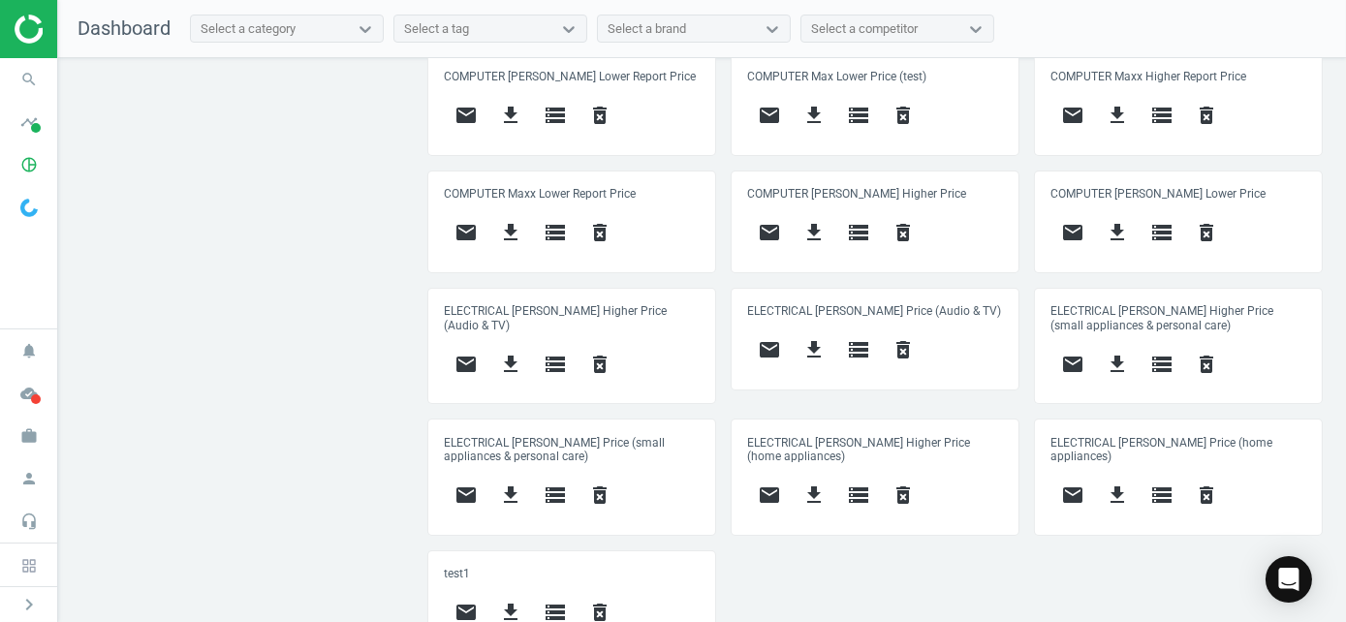
click at [879, 573] on div "My product in stock get_app storage Promo without response get_app storage All …" at bounding box center [876, 119] width 910 height 1098
click at [595, 601] on icon "delete_forever" at bounding box center [599, 612] width 23 height 23
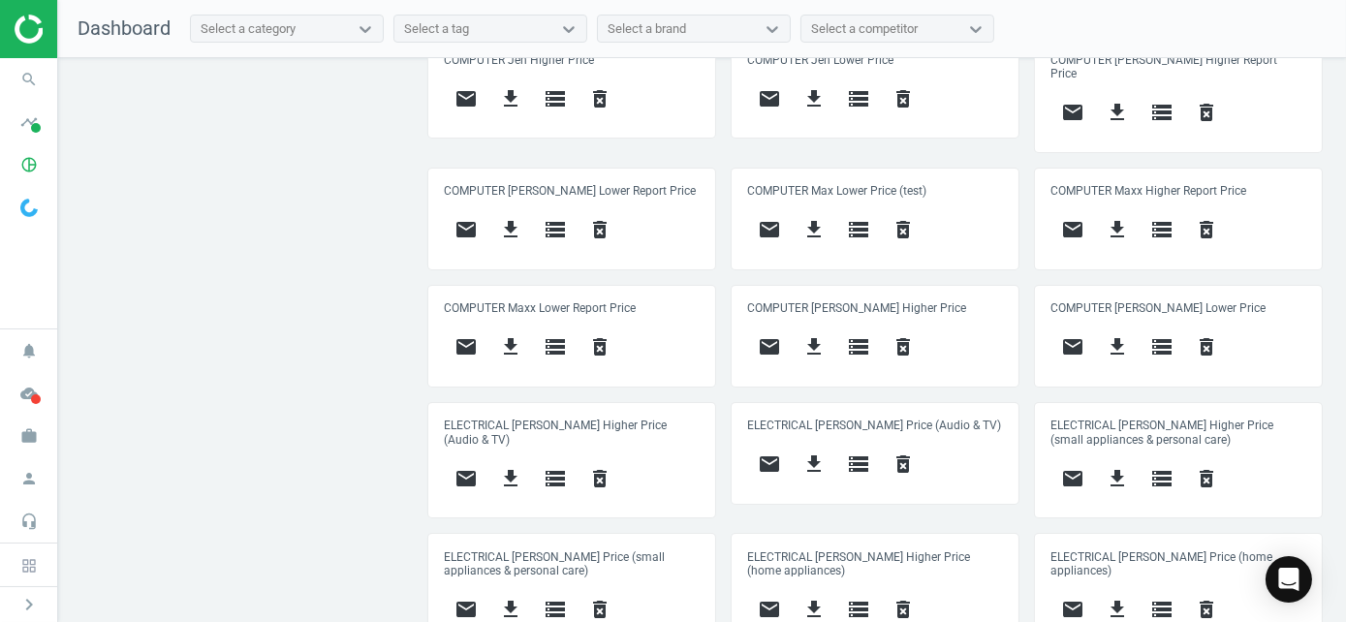
scroll to position [1231, 0]
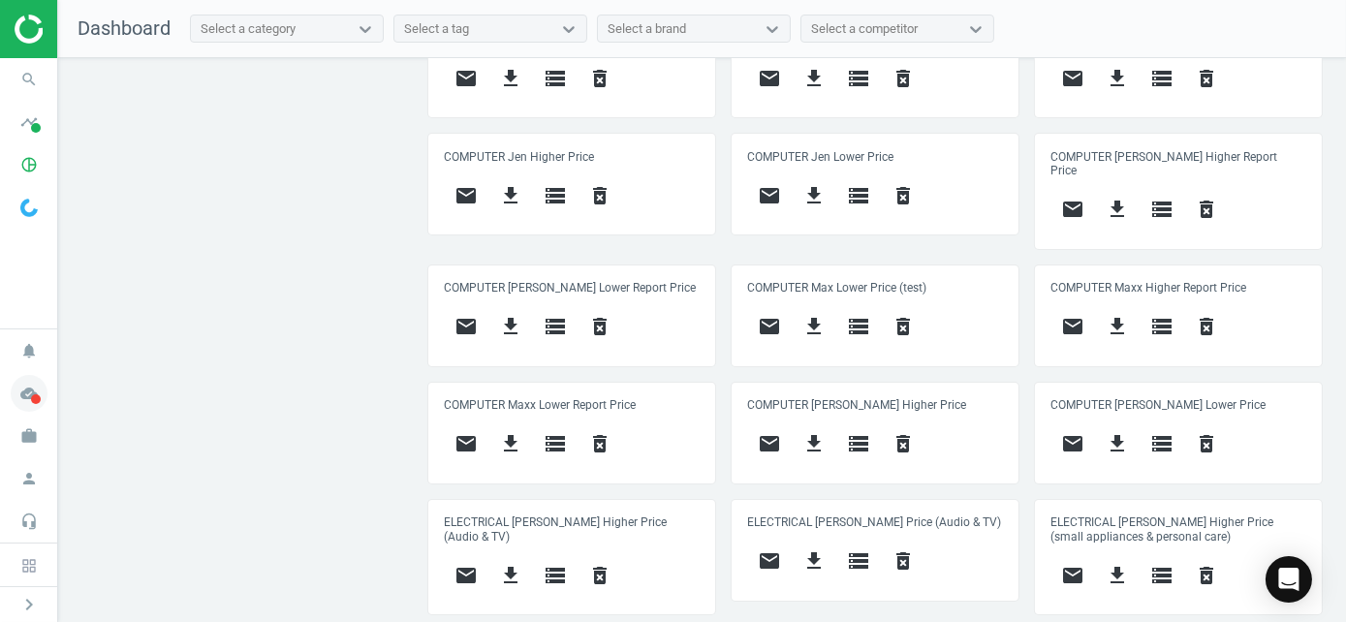
click at [31, 393] on icon "cloud_done" at bounding box center [29, 393] width 37 height 37
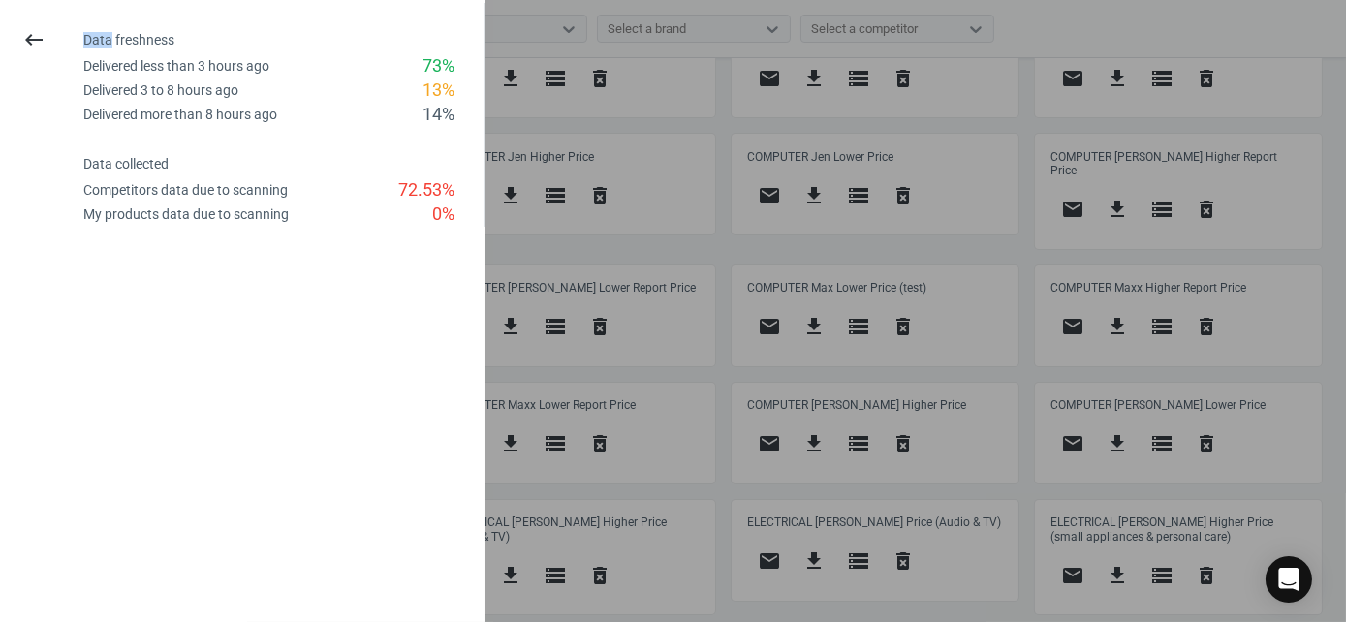
drag, startPoint x: 31, startPoint y: 393, endPoint x: 254, endPoint y: 372, distance: 223.9
click at [254, 372] on div "keyboard_backspace Data freshness Delivered less than 3 hours ago 73 % Delivere…" at bounding box center [242, 311] width 485 height 622
click at [725, 237] on div at bounding box center [673, 311] width 1346 height 622
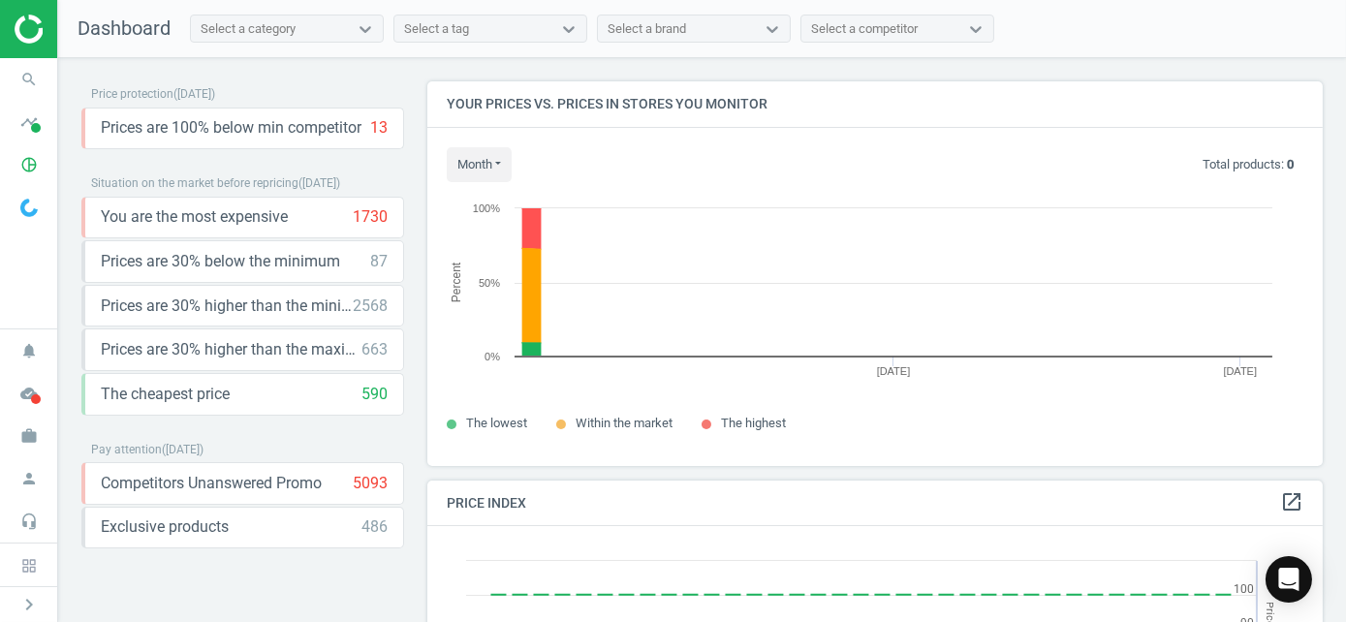
scroll to position [413, 911]
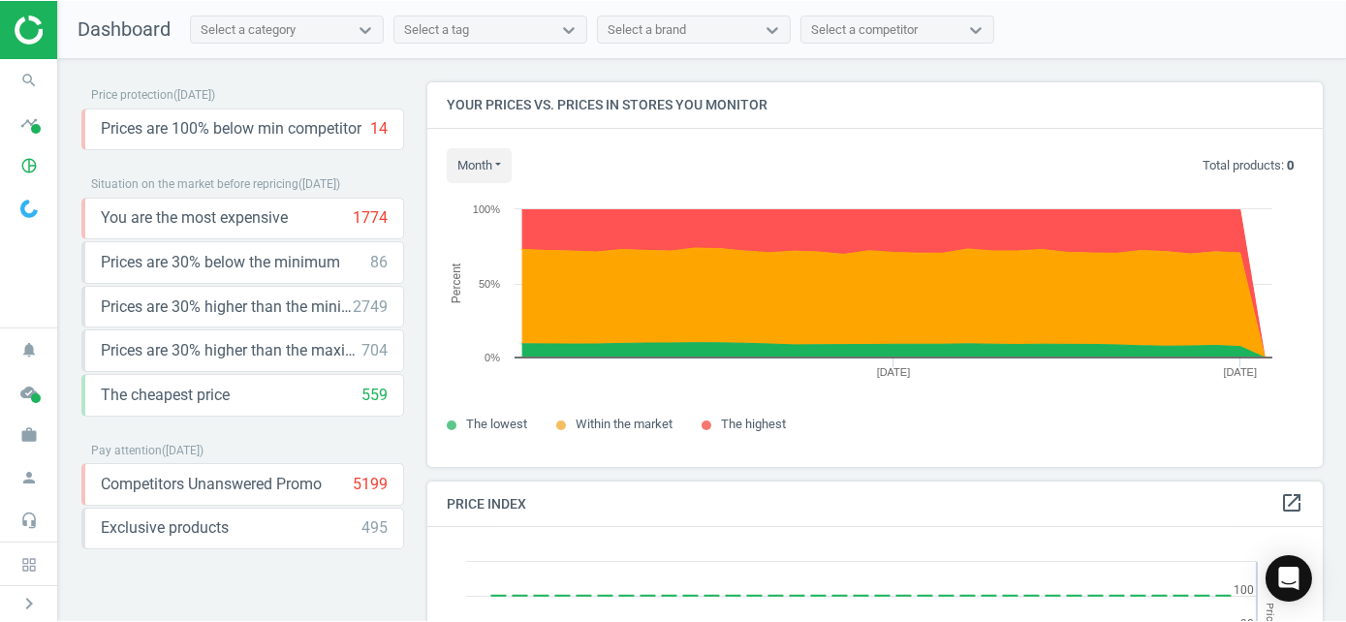
scroll to position [475, 911]
